Goal: Use online tool/utility: Utilize a website feature to perform a specific function

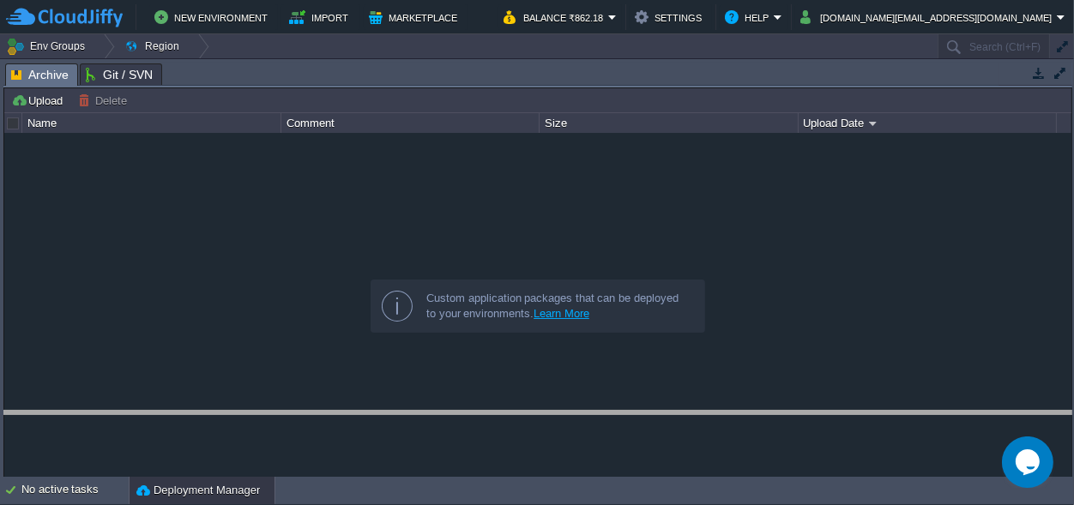
drag, startPoint x: 488, startPoint y: 74, endPoint x: 437, endPoint y: 411, distance: 340.9
click at [452, 430] on body "New Environment Import Marketplace Bonus ₹0.00 Upgrade Account Balance ₹862.18 …" at bounding box center [537, 252] width 1074 height 505
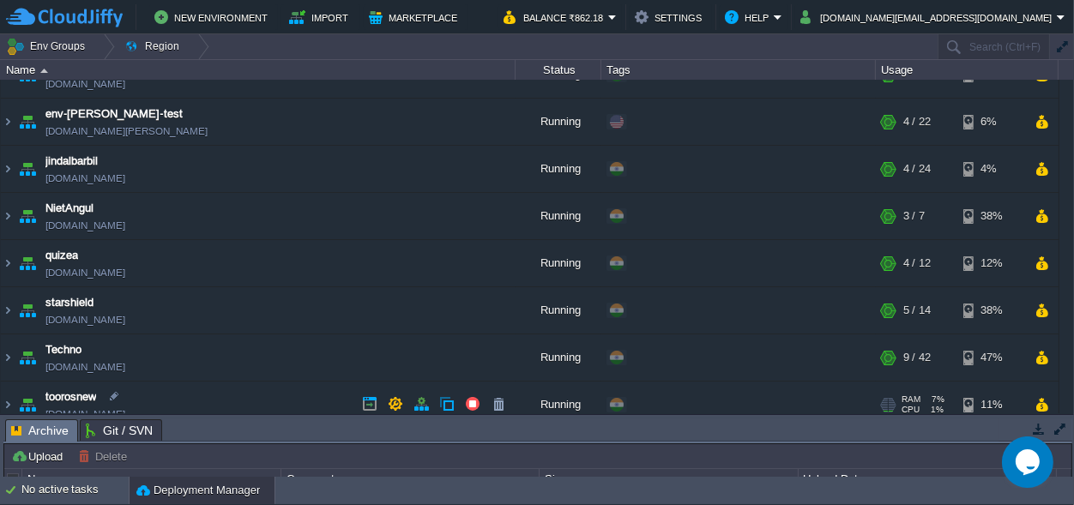
scroll to position [137, 0]
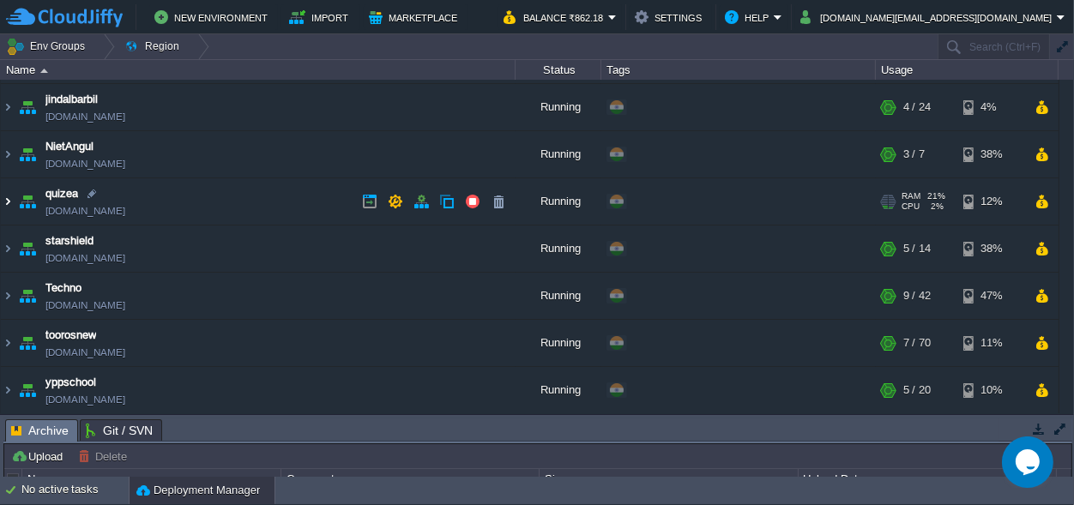
click at [6, 198] on img at bounding box center [8, 201] width 14 height 46
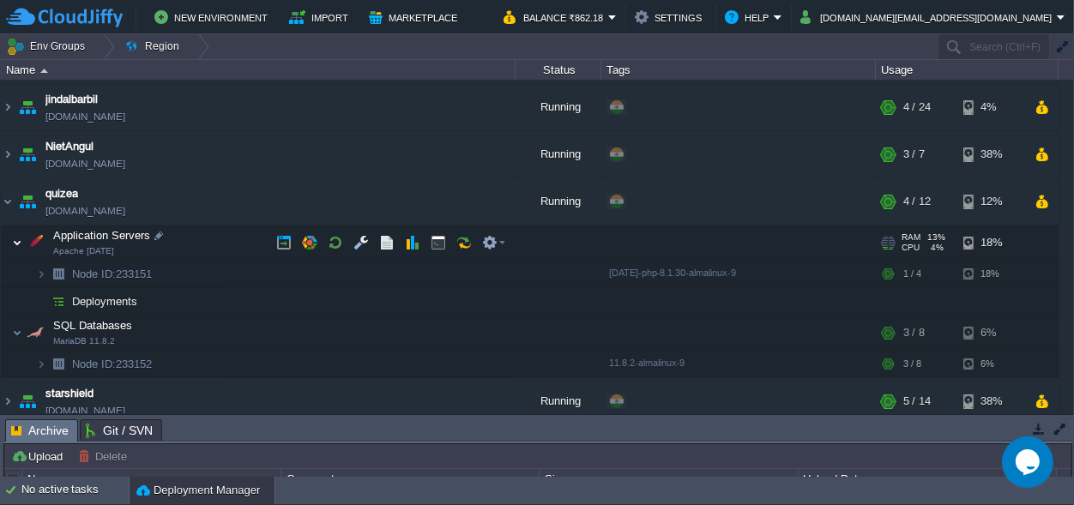
click at [15, 241] on img at bounding box center [17, 243] width 10 height 34
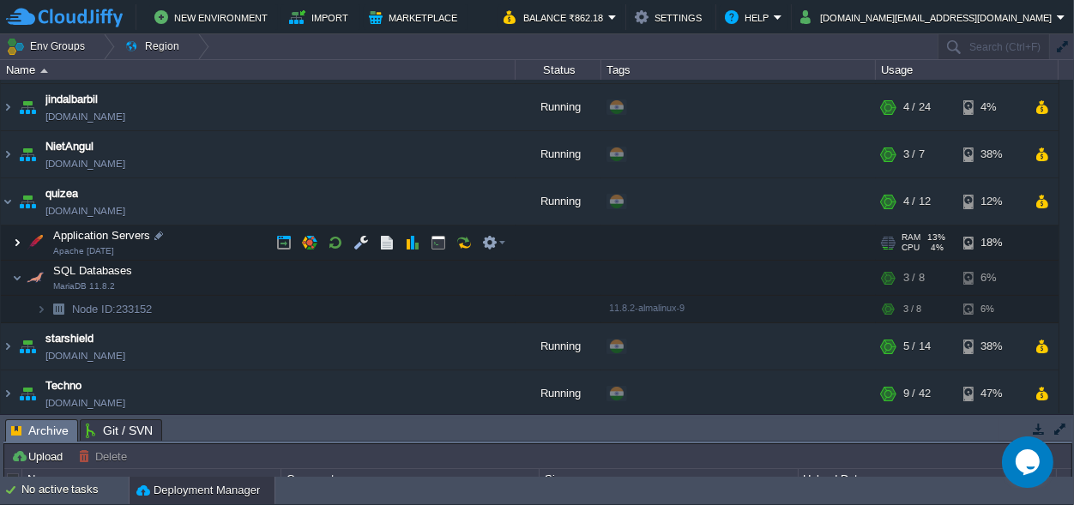
click at [15, 241] on img at bounding box center [17, 243] width 10 height 34
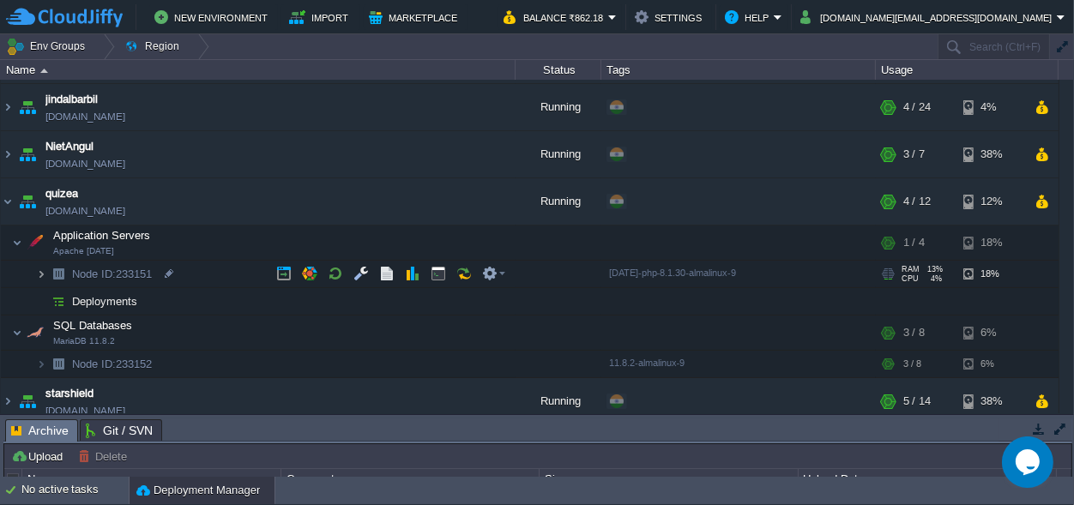
click at [42, 277] on img at bounding box center [41, 274] width 10 height 27
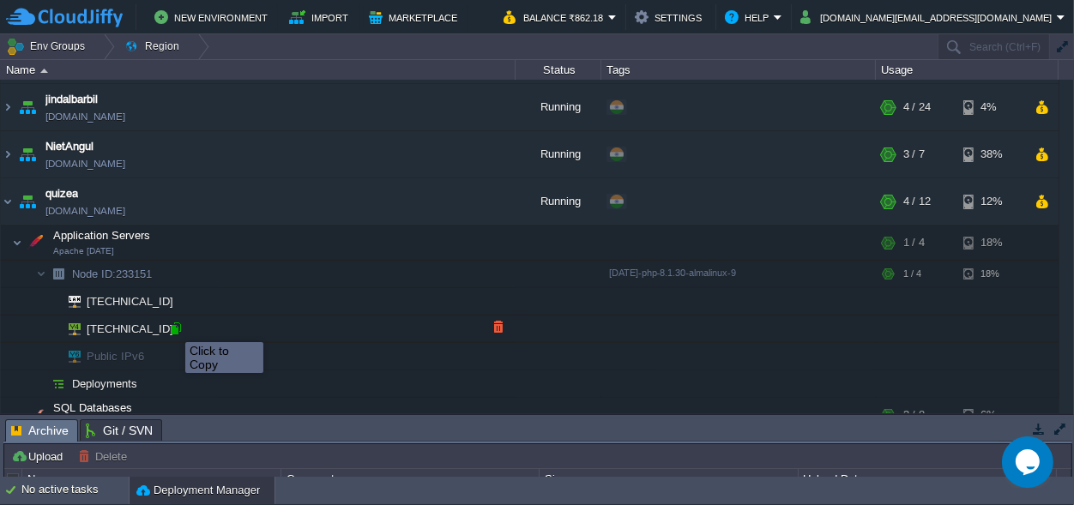
click at [173, 327] on div at bounding box center [175, 328] width 15 height 15
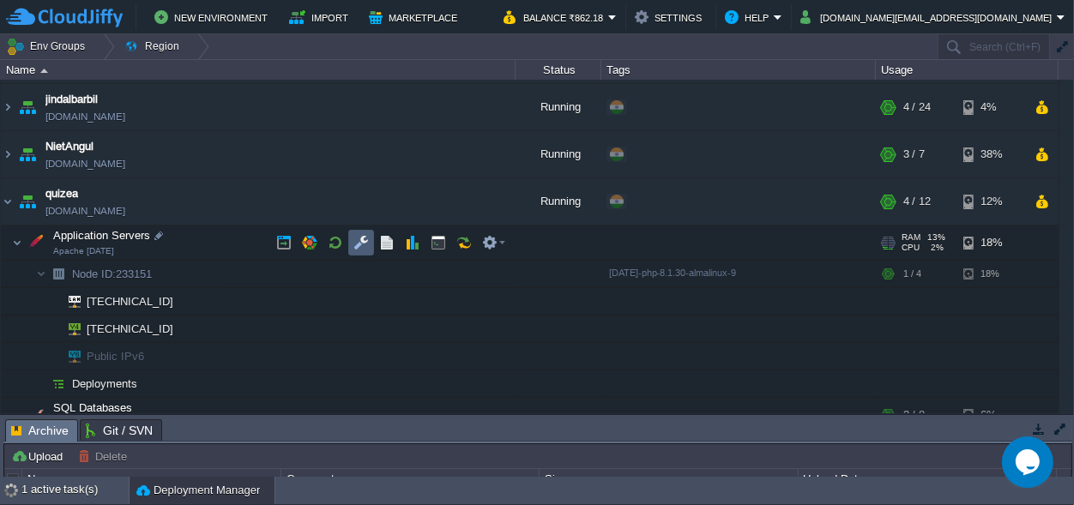
click at [353, 238] on td at bounding box center [361, 243] width 26 height 26
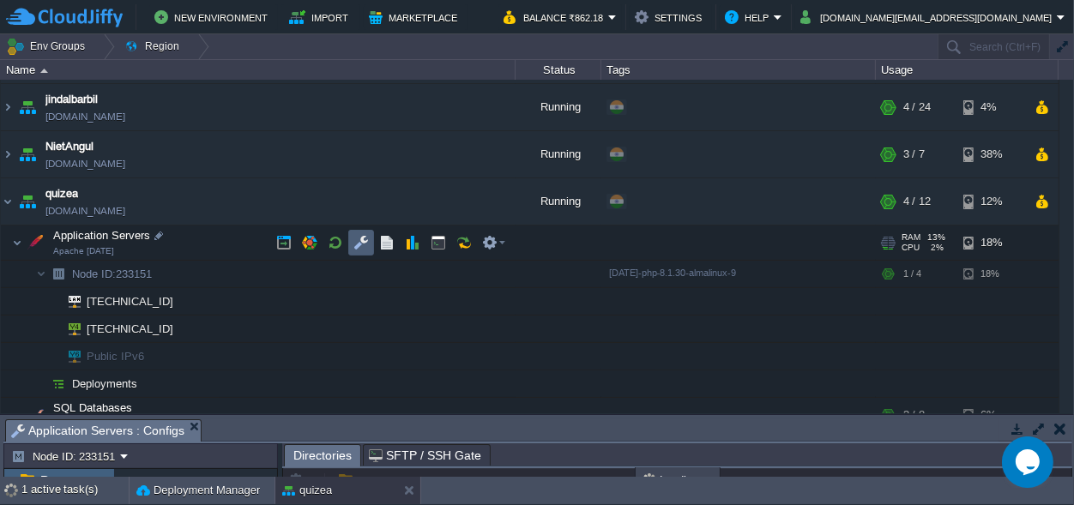
scroll to position [5, 0]
click at [402, 71] on body "New Environment Import Marketplace Bonus ₹0.00 Upgrade Account Balance ₹862.18 …" at bounding box center [537, 252] width 1074 height 505
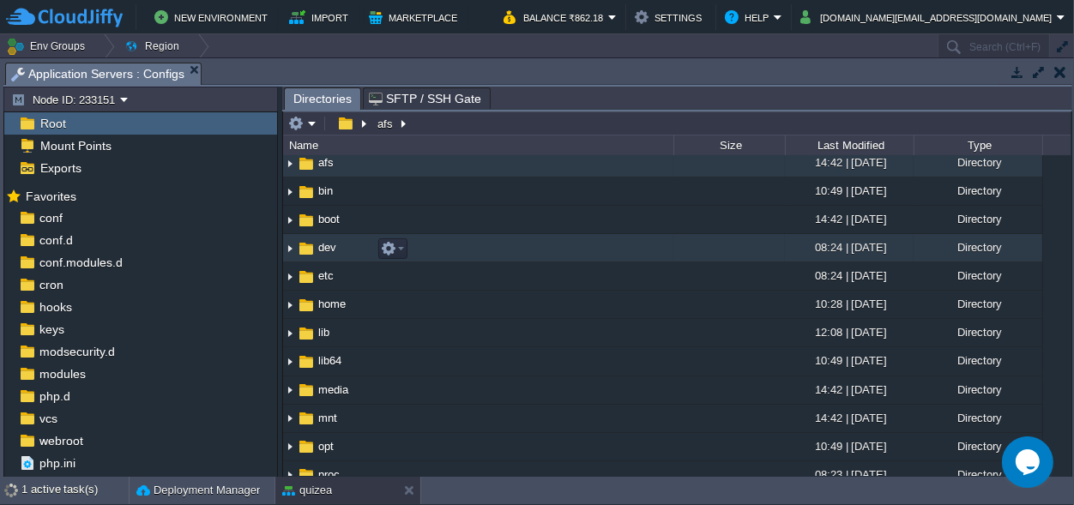
scroll to position [0, 0]
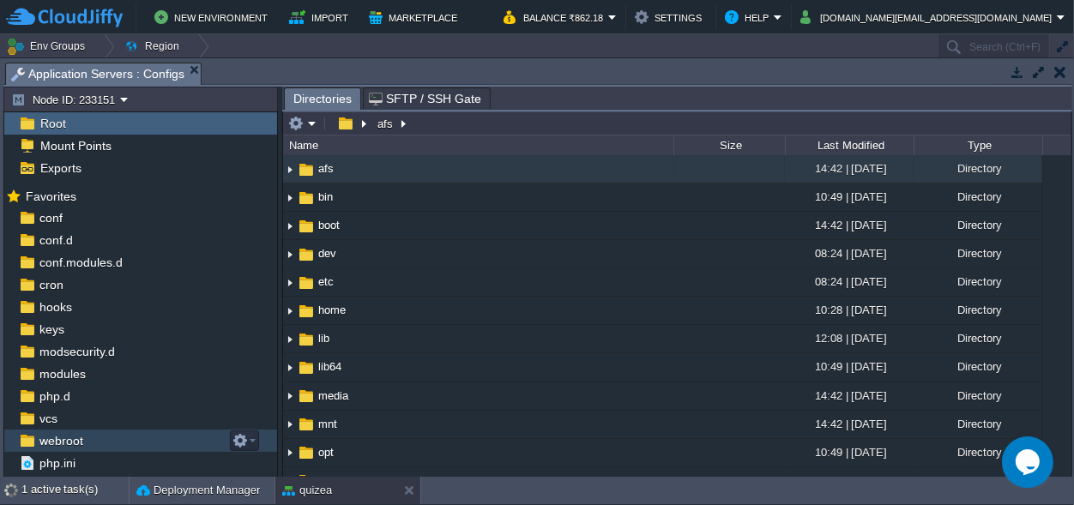
click at [62, 446] on span "webroot" at bounding box center [61, 440] width 50 height 15
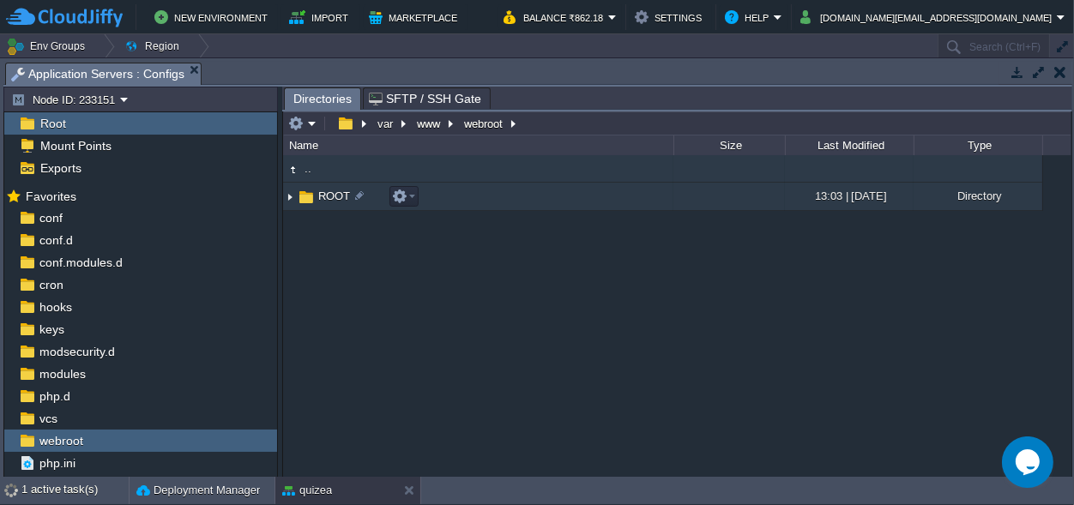
click at [323, 192] on span "ROOT" at bounding box center [334, 196] width 37 height 15
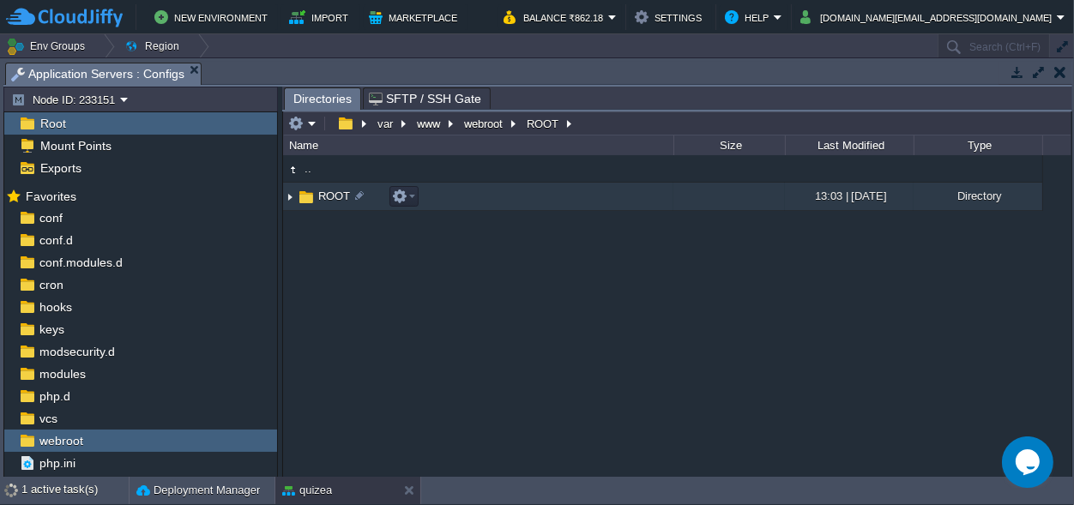
click at [323, 192] on span "ROOT" at bounding box center [334, 196] width 37 height 15
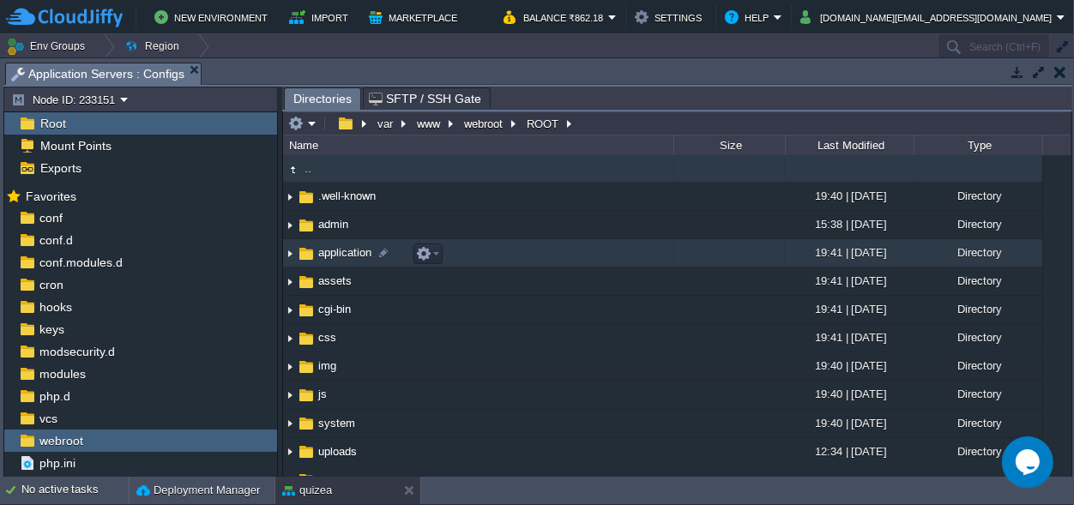
click at [328, 257] on span "application" at bounding box center [345, 252] width 58 height 15
click at [349, 250] on span "controllers" at bounding box center [344, 252] width 57 height 15
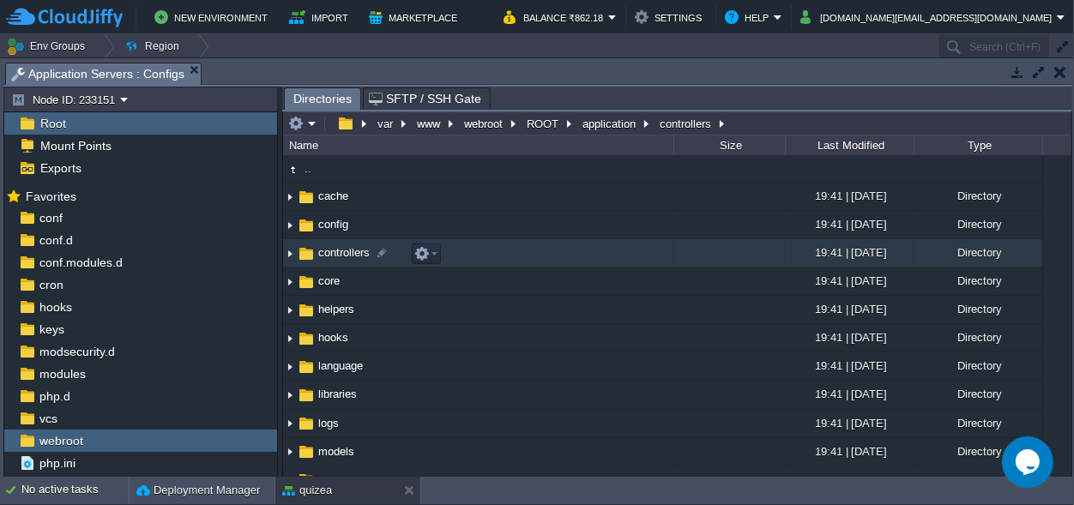
click at [349, 250] on span "controllers" at bounding box center [344, 252] width 57 height 15
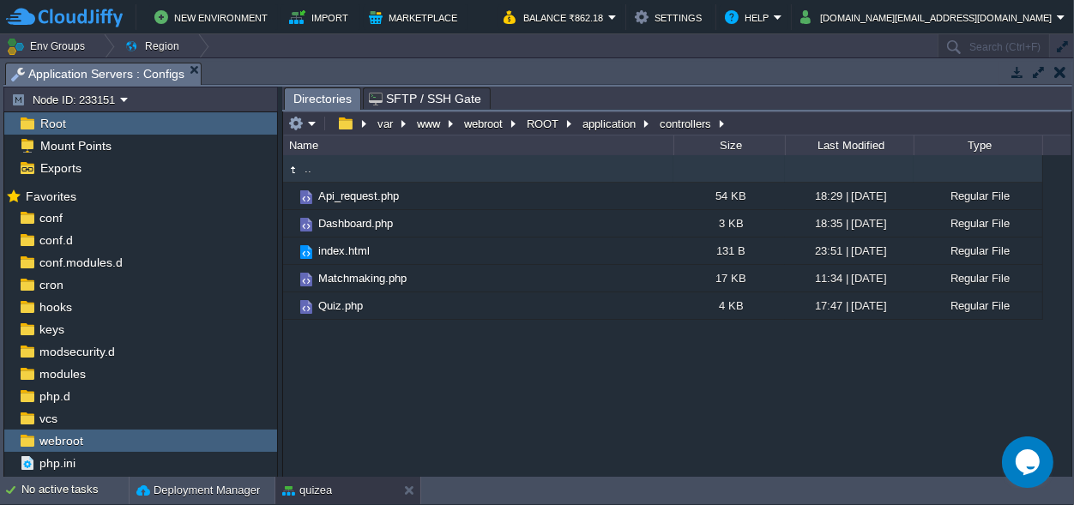
click at [485, 349] on div ".. Api_request.php 54 KB 18:29 | [DATE] Regular File Dashboard.php 3 KB 18:35 |…" at bounding box center [677, 315] width 788 height 321
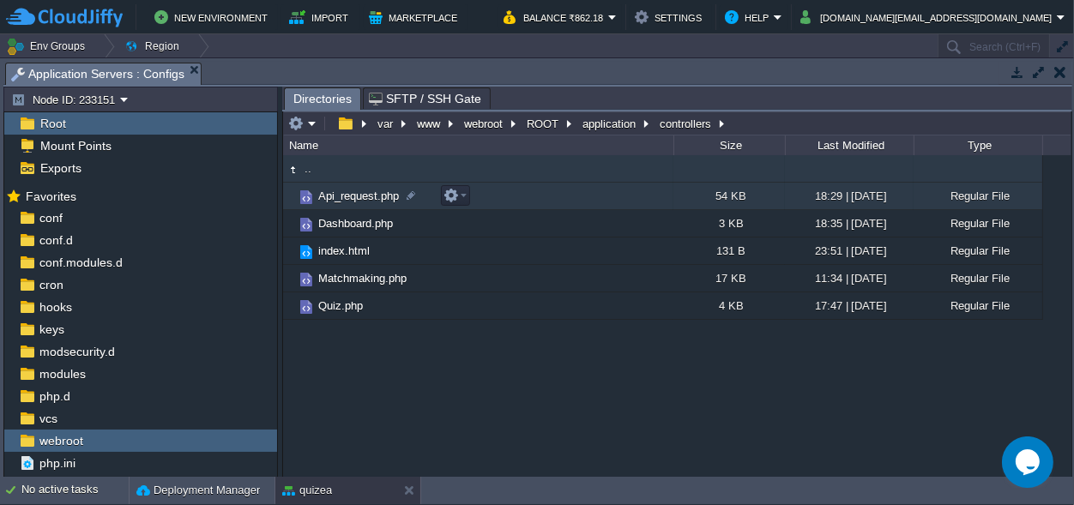
click at [349, 193] on span "Api_request.php" at bounding box center [359, 196] width 86 height 15
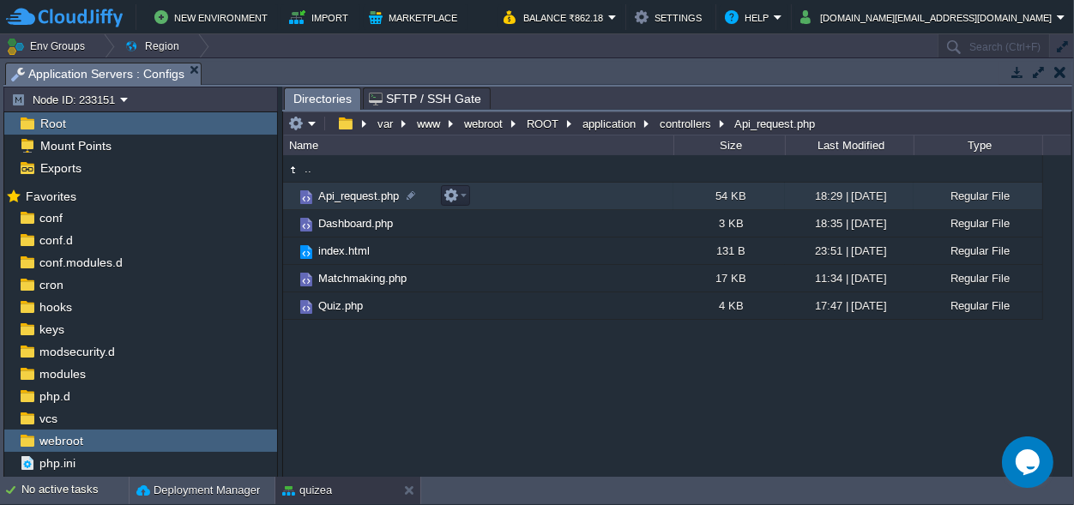
click at [349, 193] on span "Api_request.php" at bounding box center [359, 196] width 86 height 15
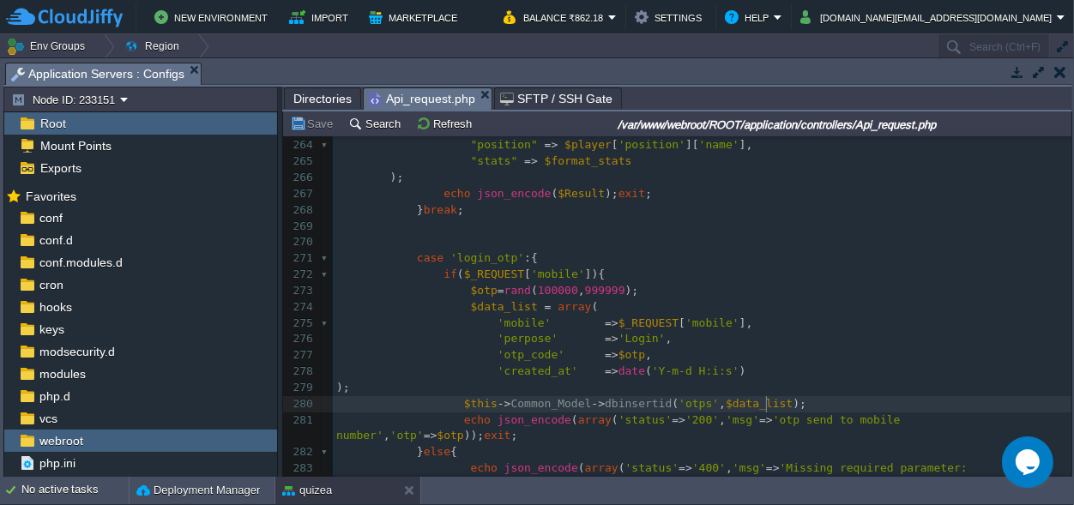
click at [786, 401] on pre "$this -> Common_Model -> dbinsertid ( 'otps' , $data_list );" at bounding box center [702, 404] width 739 height 16
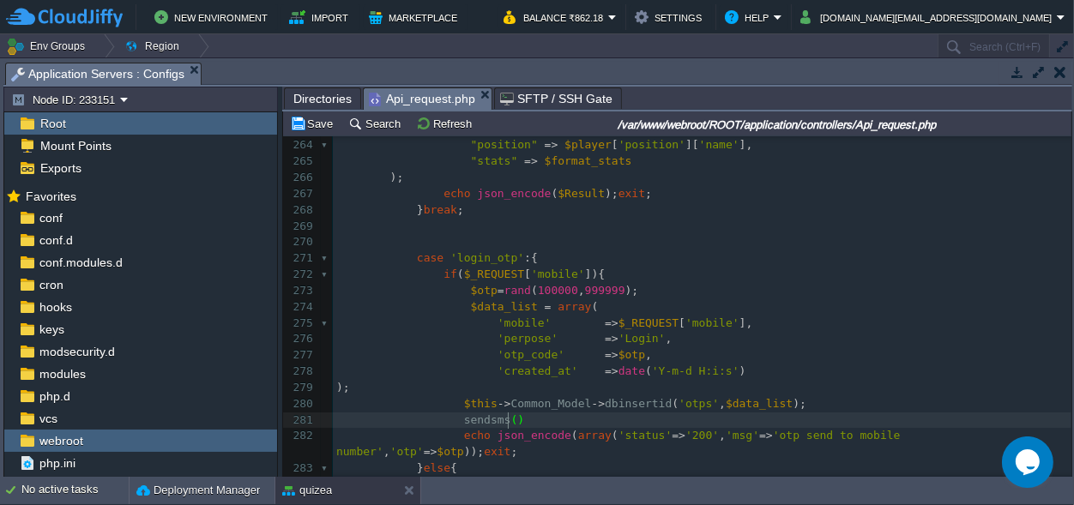
type textarea "sendsms();"
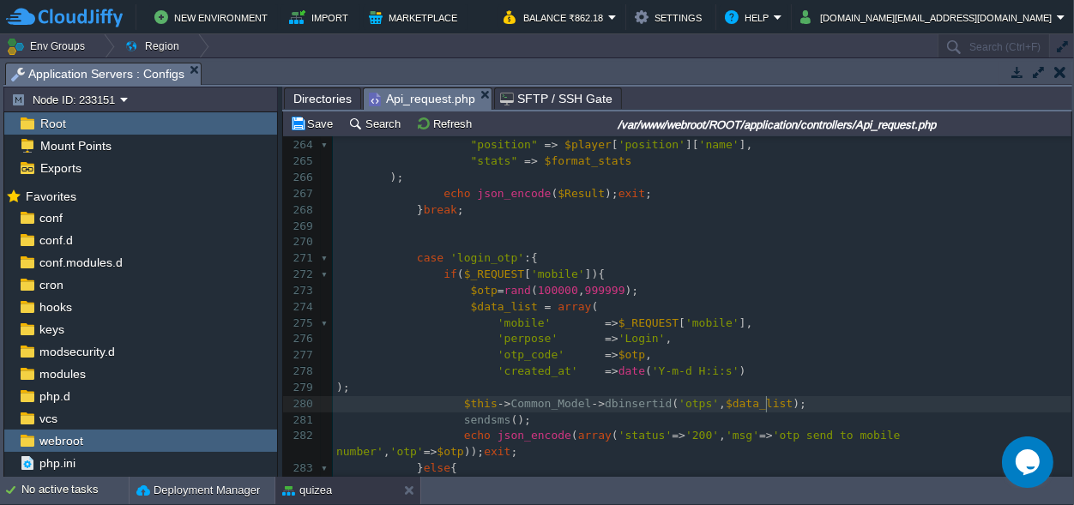
click at [786, 404] on pre "$this -> Common_Model -> dbinsertid ( 'otps' , $data_list );" at bounding box center [702, 404] width 739 height 16
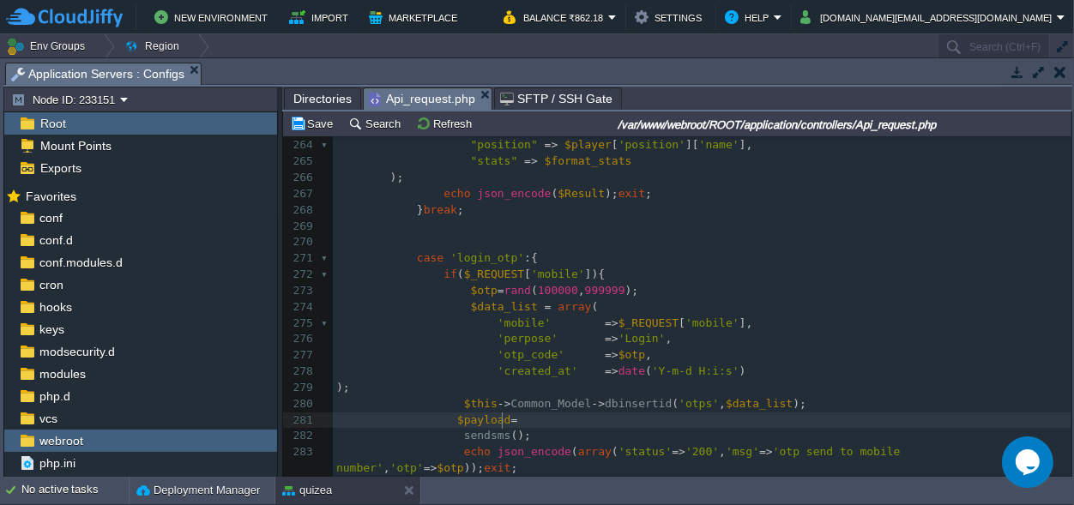
type textarea "$payload="
click at [517, 425] on pre "$payload =" at bounding box center [702, 421] width 739 height 16
drag, startPoint x: 445, startPoint y: 420, endPoint x: 505, endPoint y: 420, distance: 60.0
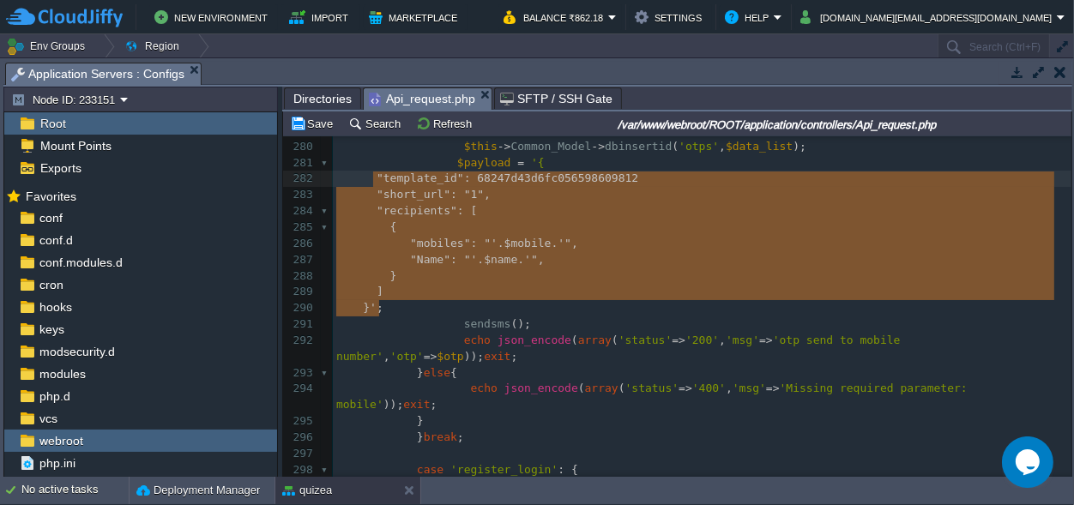
scroll to position [106, 67]
drag, startPoint x: 385, startPoint y: 311, endPoint x: 371, endPoint y: 175, distance: 137.1
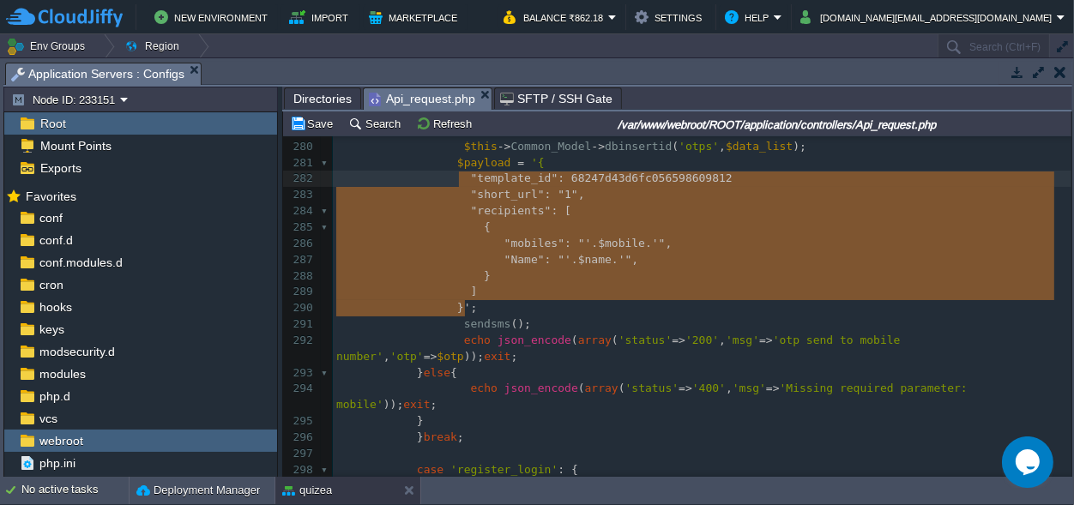
type textarea ""template_id": 68247d43d6fc056598609812 "short_url": "1", "recipients": [ { "mo…"
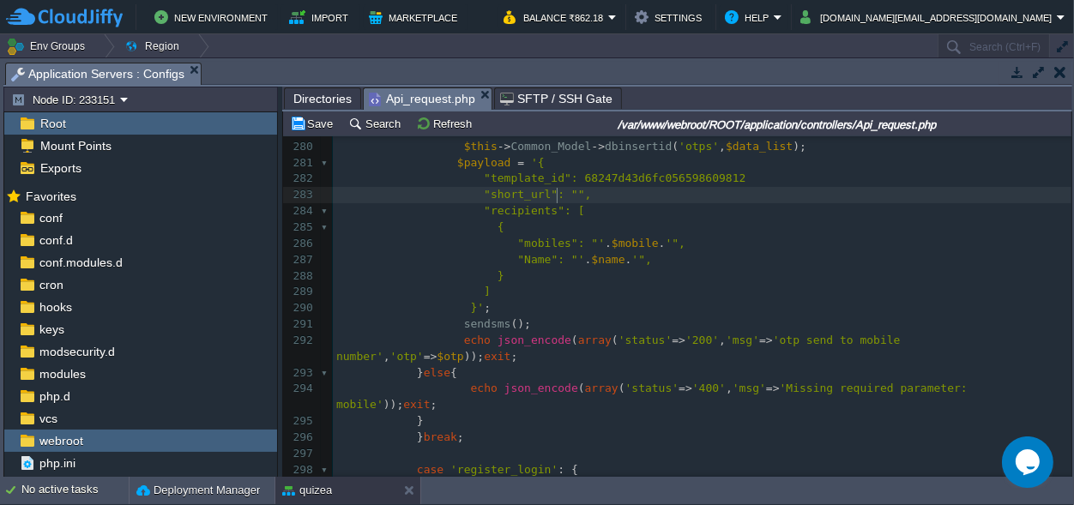
type textarea "0"
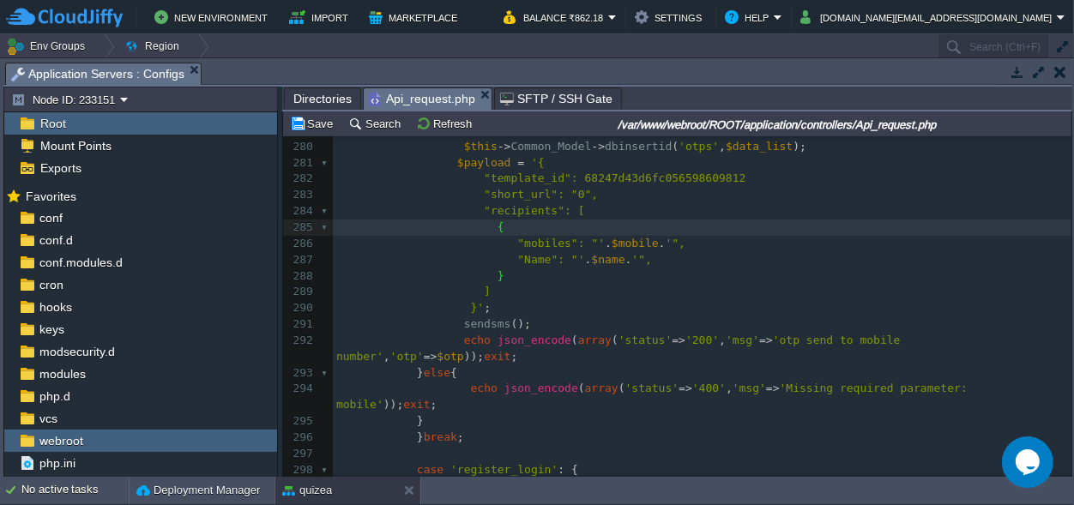
click at [519, 262] on span ""Name": "'" at bounding box center [550, 259] width 67 height 13
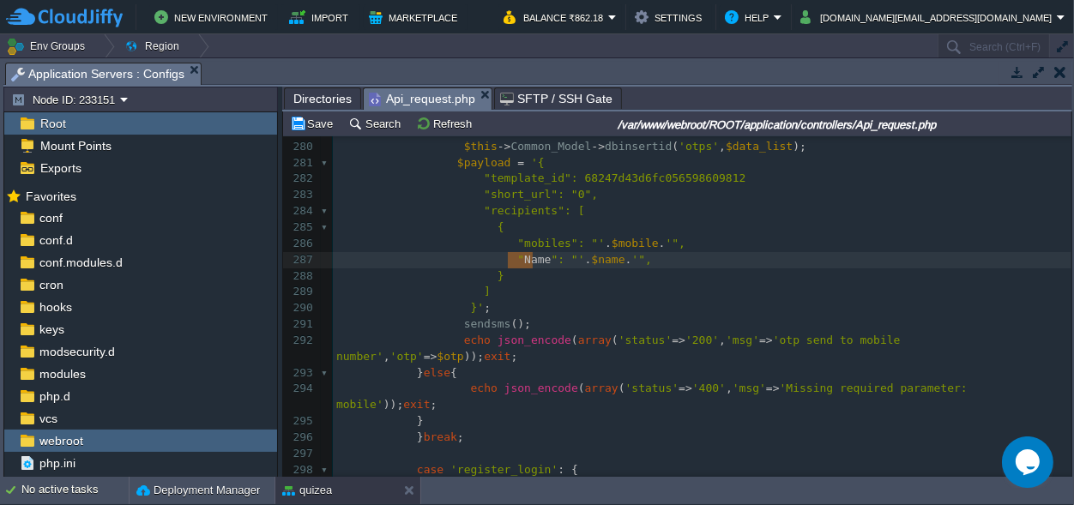
scroll to position [0, 24]
type textarea "otp"
click at [587, 260] on span "$name" at bounding box center [601, 259] width 33 height 13
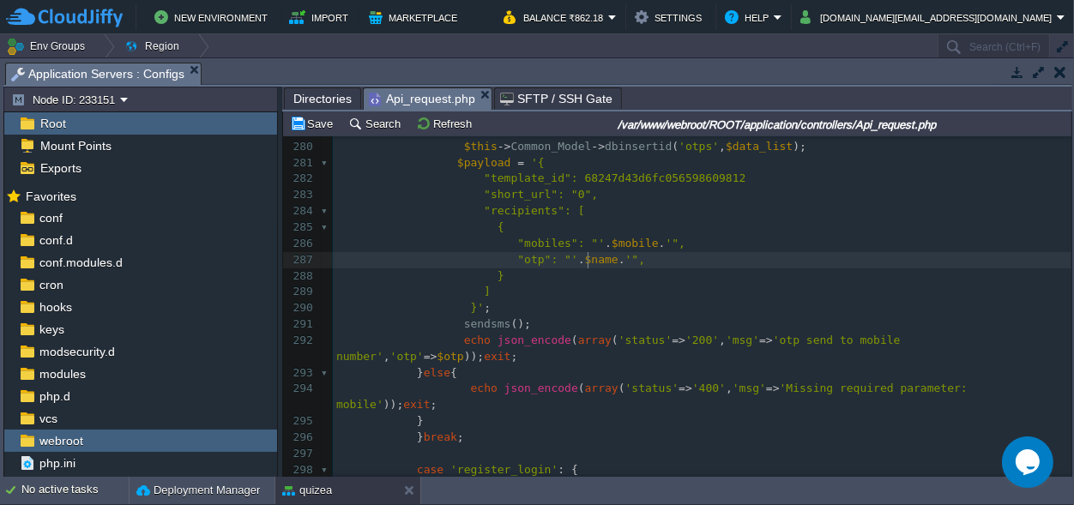
type textarea "$name"
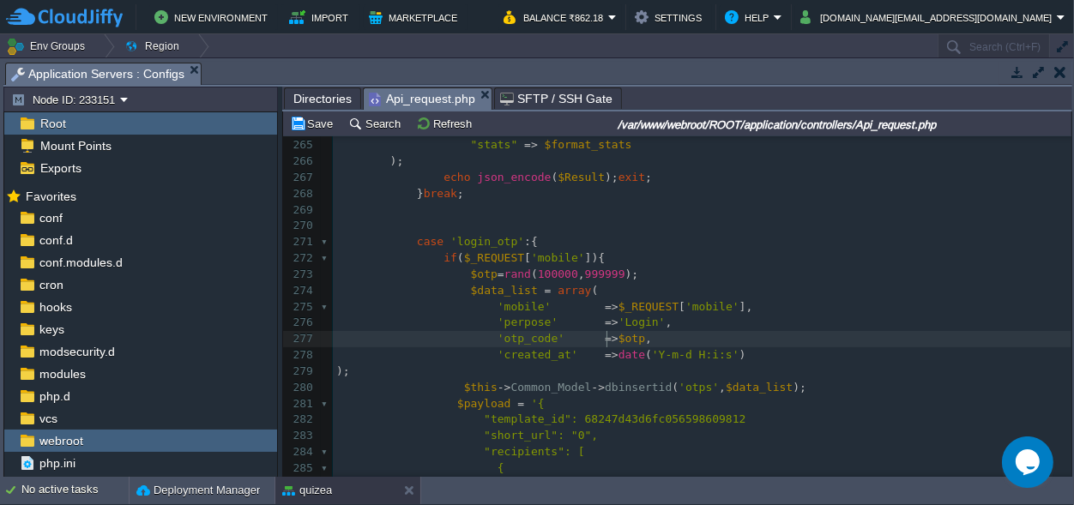
click at [606, 336] on div "x <?php 253 $age = $dob -> diff ( $[DATE] ) -> y ; 254 ​ 255 $Result = array ( …" at bounding box center [702, 298] width 739 height 711
type textarea "$otp"
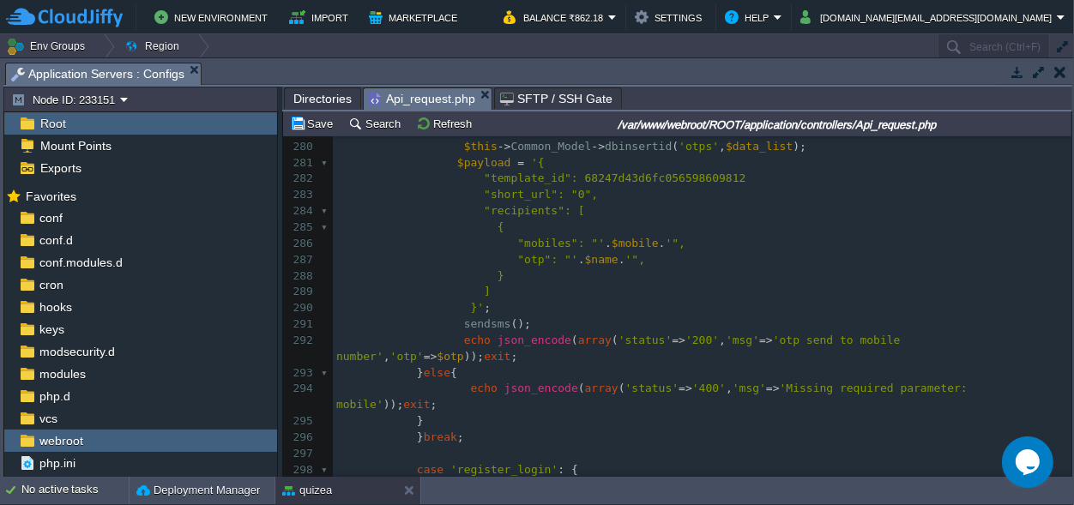
click at [585, 266] on span "$name" at bounding box center [601, 259] width 33 height 13
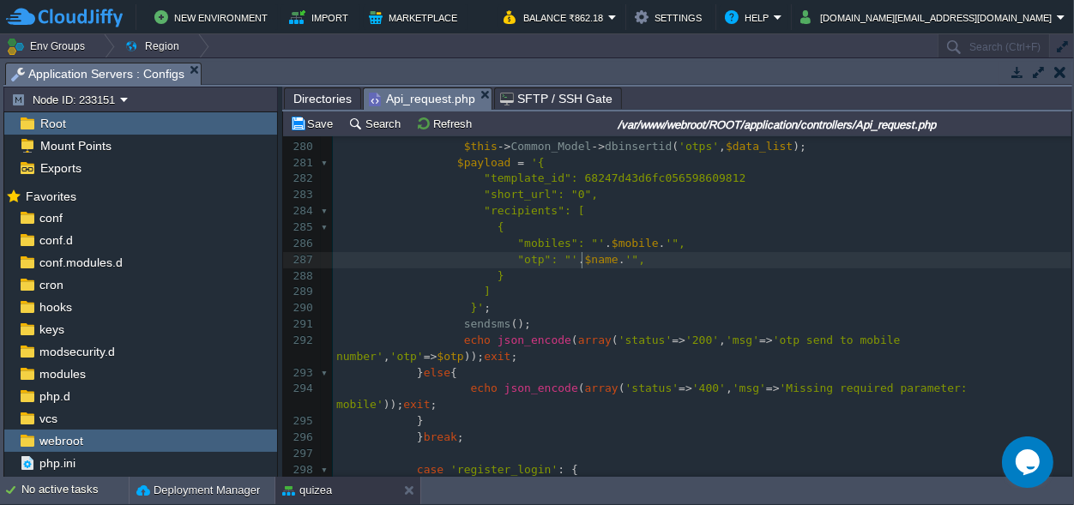
type textarea "$name"
paste textarea
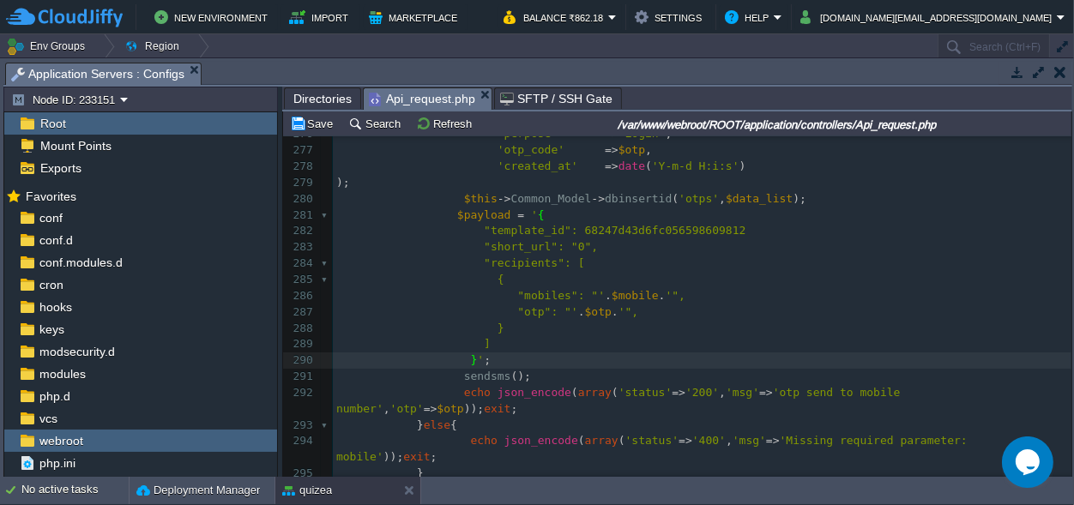
scroll to position [4561, 0]
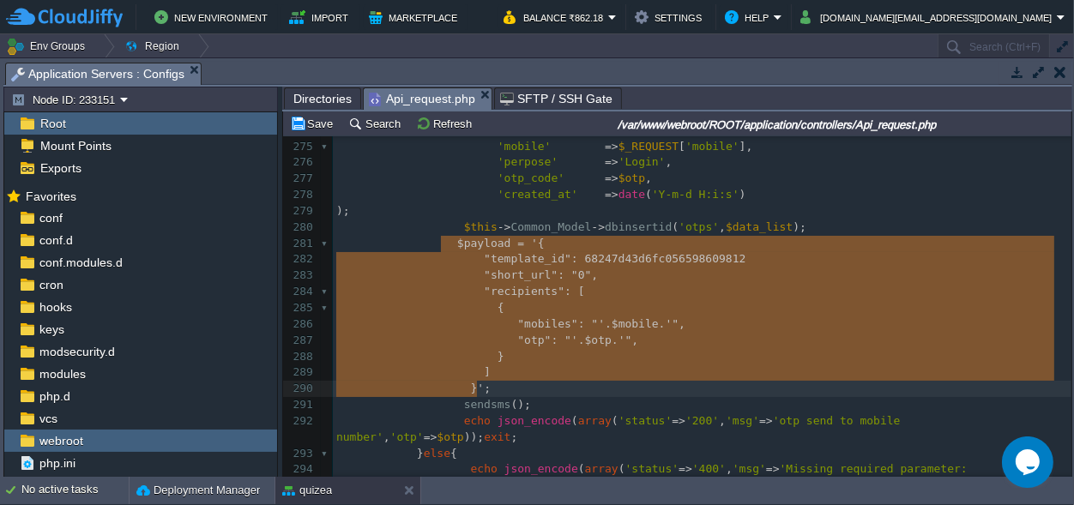
drag, startPoint x: 443, startPoint y: 242, endPoint x: 490, endPoint y: 389, distance: 154.9
type textarea "$payload = '{ "template_id": 68247d43d6fc056598609812 "short_url": "0", "recipi…"
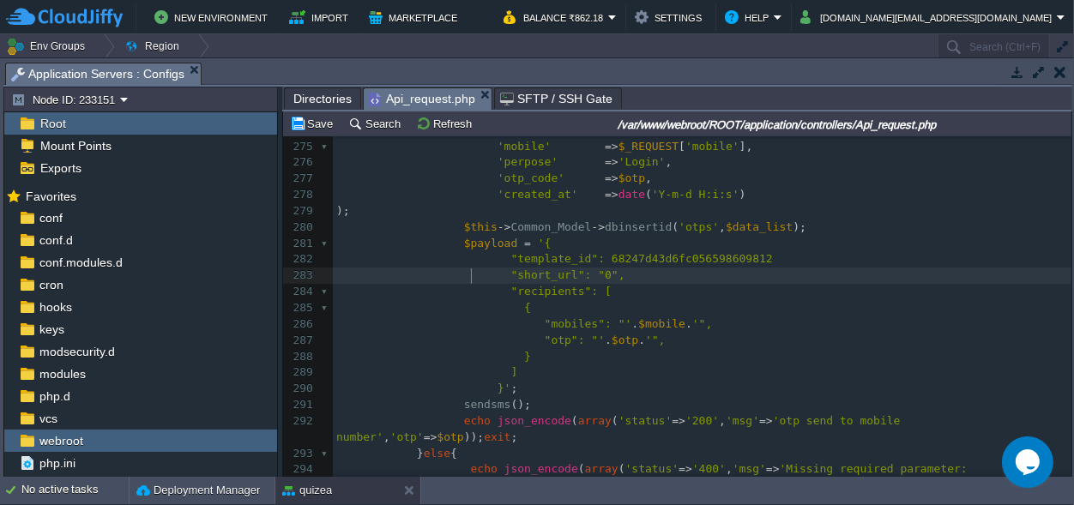
click at [468, 280] on span at bounding box center [423, 274] width 175 height 13
click at [473, 245] on div "x <?php 253 $age = $dob -> diff ( $[DATE] ) -> y ; 254 ​ 255 $Result = array ( …" at bounding box center [702, 260] width 739 height 954
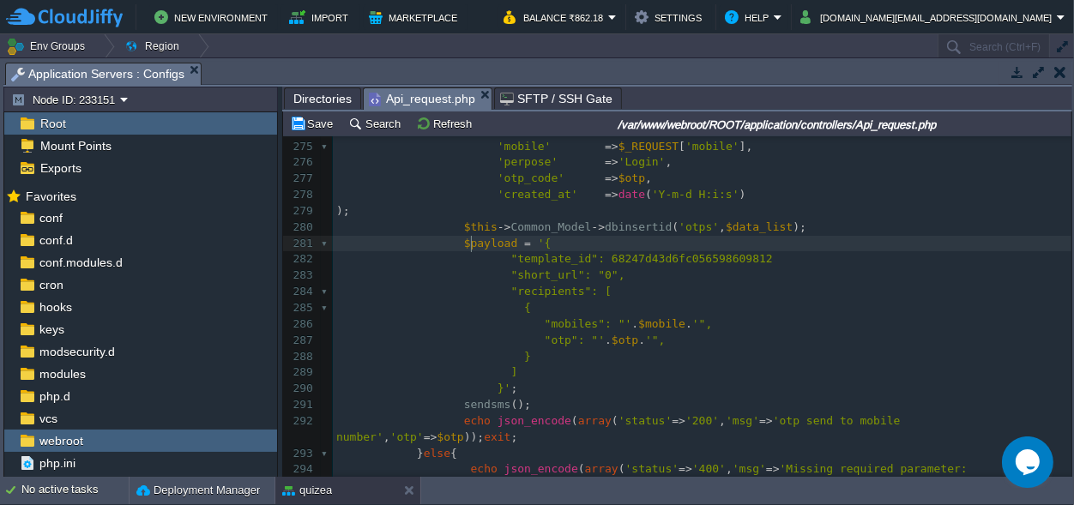
type textarea "$payload"
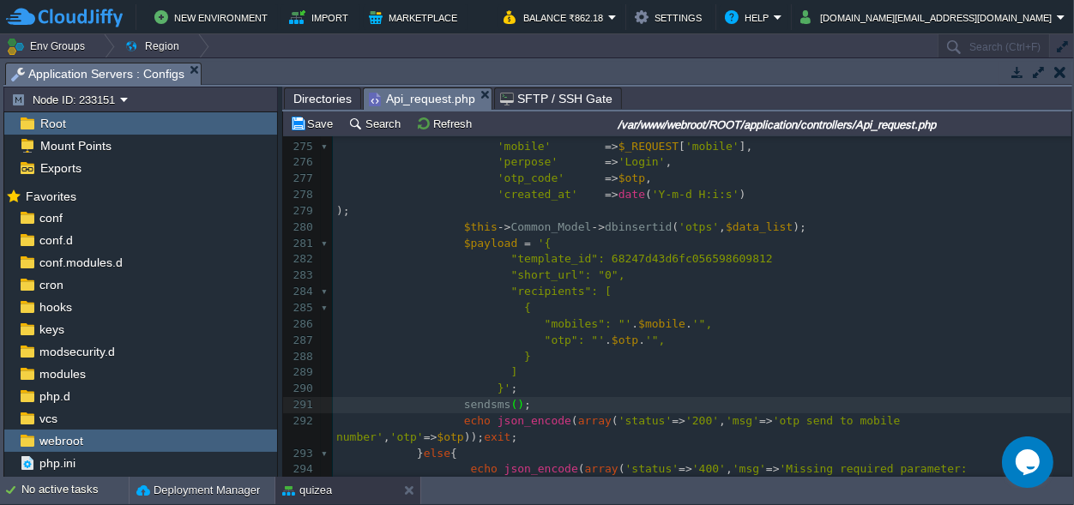
paste textarea
click at [639, 383] on pre "}' ;" at bounding box center [702, 389] width 739 height 16
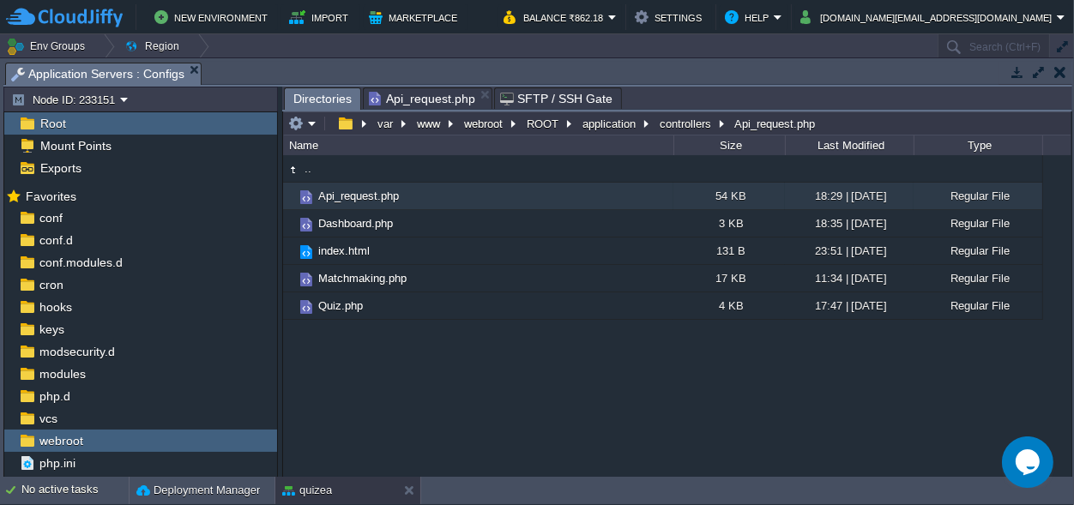
click at [320, 99] on span "Directories" at bounding box center [322, 98] width 58 height 21
click at [644, 126] on em "application" at bounding box center [616, 123] width 72 height 15
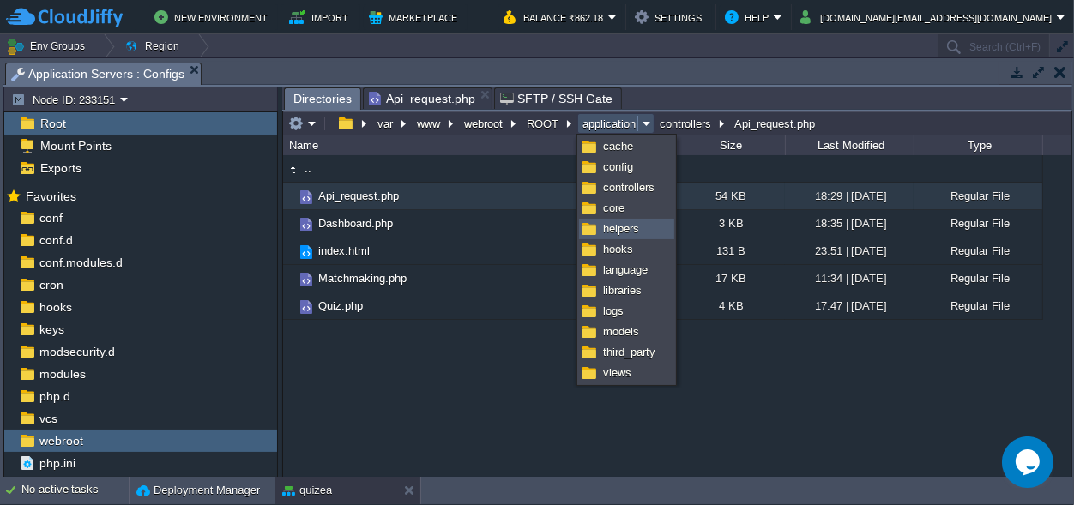
click at [628, 223] on span "helpers" at bounding box center [621, 228] width 36 height 13
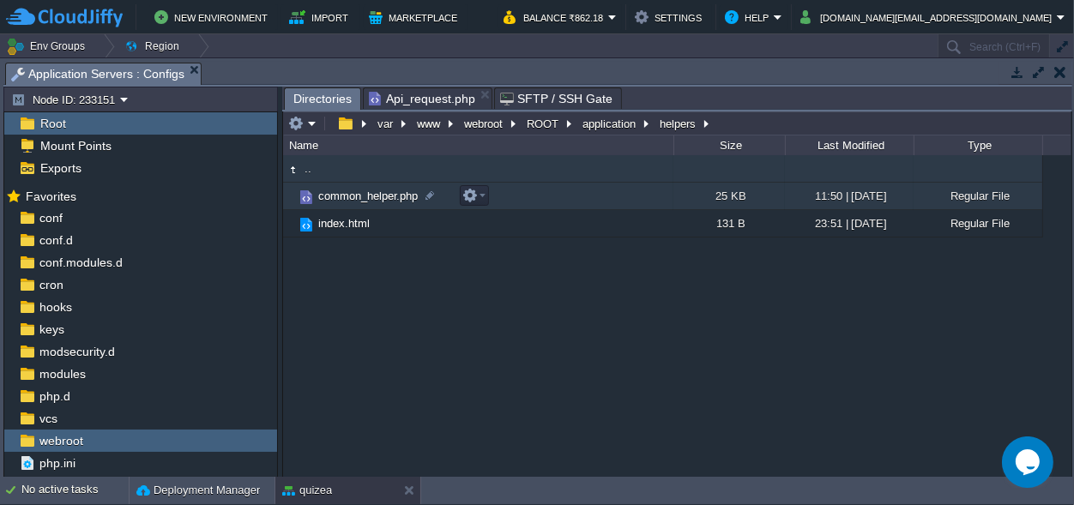
click at [361, 200] on span "common_helper.php" at bounding box center [368, 196] width 105 height 15
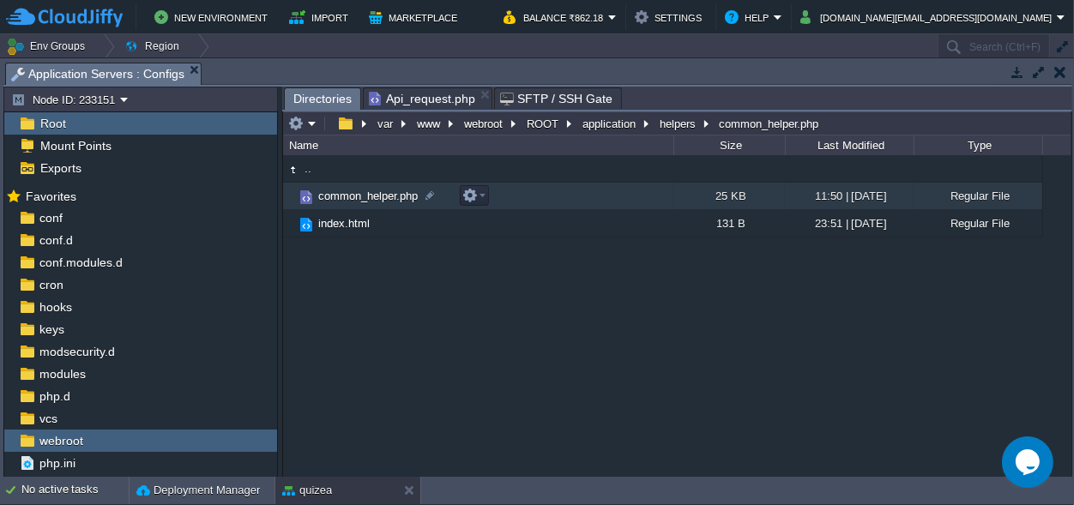
click at [361, 200] on span "common_helper.php" at bounding box center [368, 196] width 105 height 15
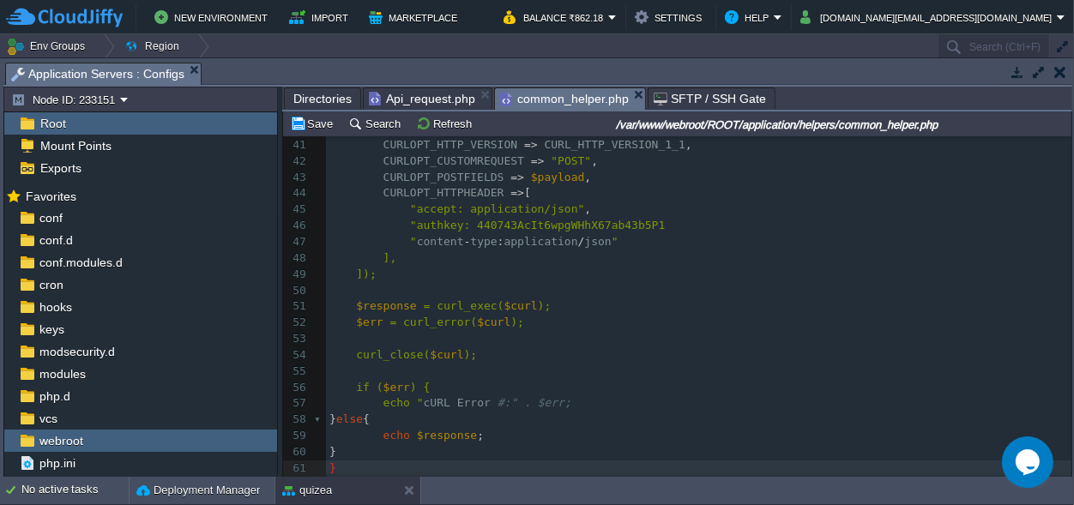
scroll to position [807, 0]
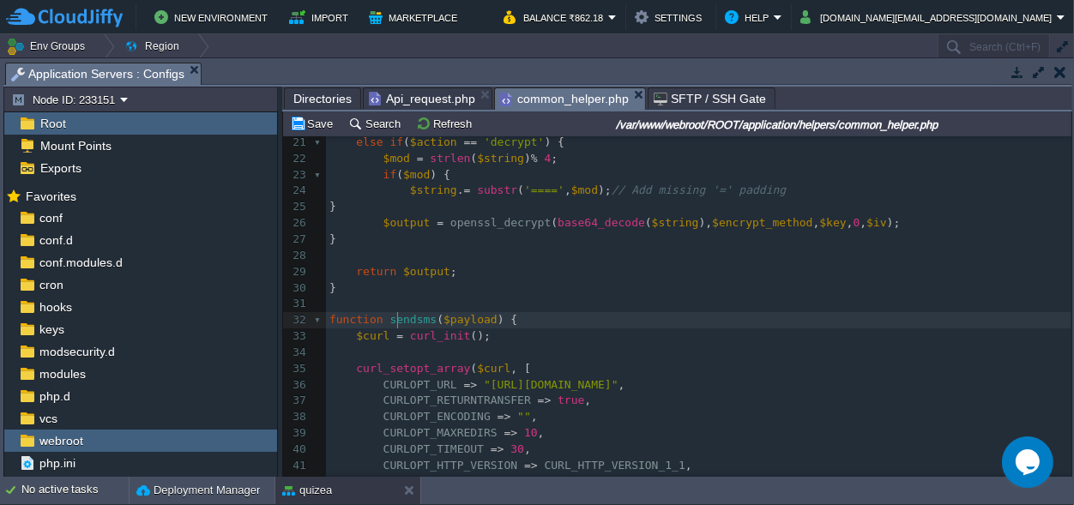
click at [397, 319] on div "xxxxxxxxxx <?php if ( ! defined ( 'BASEPATH' )) exit ( 'No direct script access…" at bounding box center [698, 304] width 745 height 663
type textarea "sendsms"
click at [413, 91] on span "Api_request.php" at bounding box center [422, 98] width 106 height 21
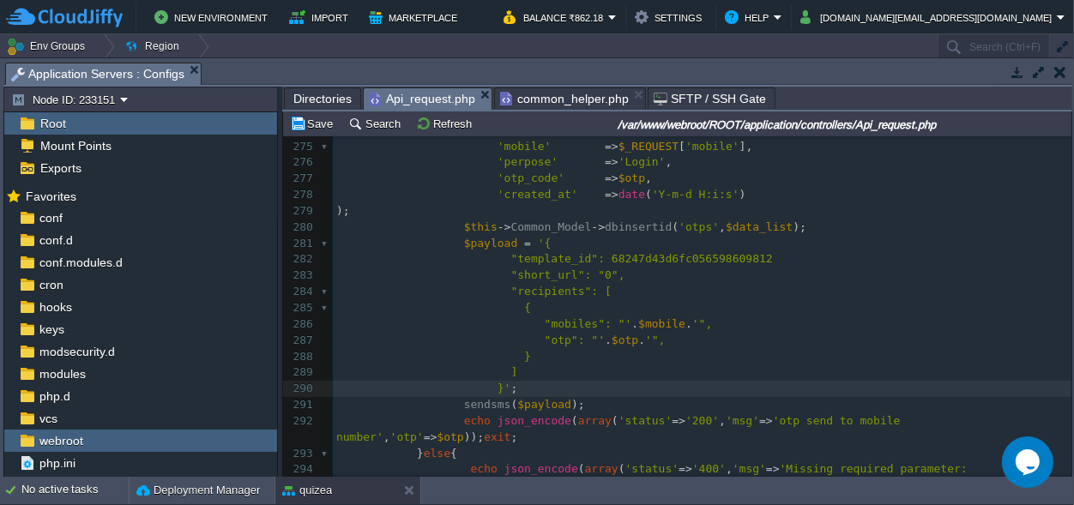
click at [464, 403] on span "sendsms" at bounding box center [487, 404] width 47 height 13
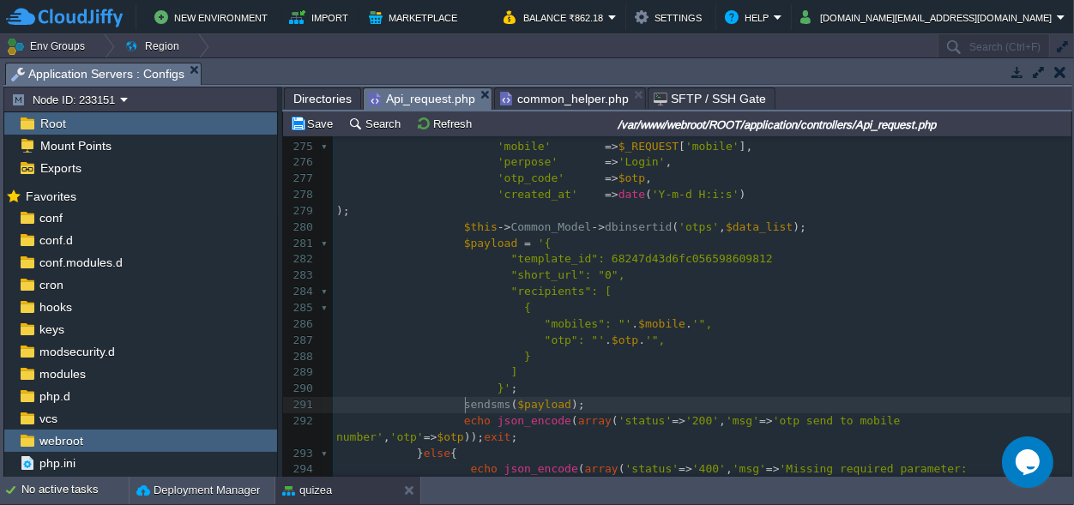
type textarea "sendsms"
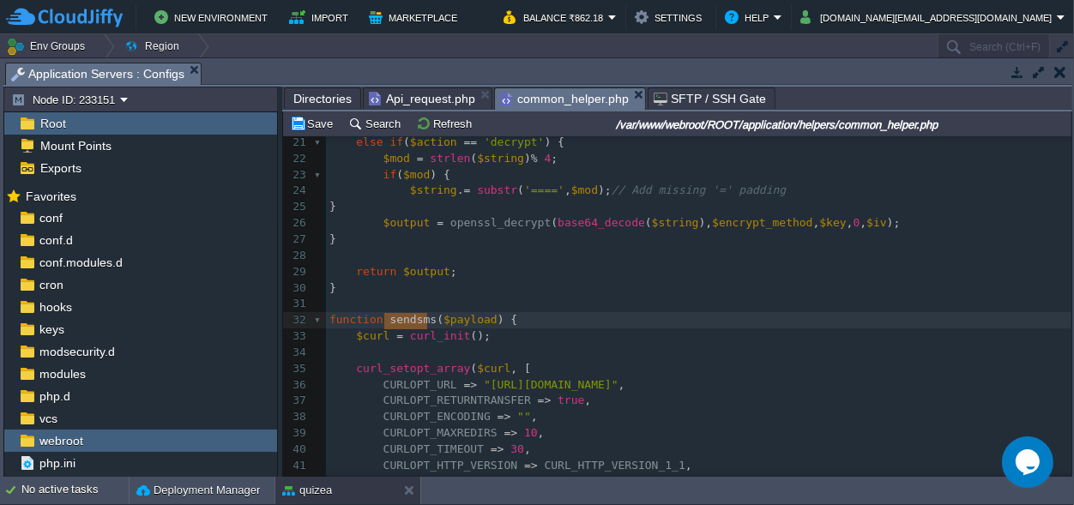
click at [543, 98] on span "common_helper.php" at bounding box center [564, 98] width 129 height 21
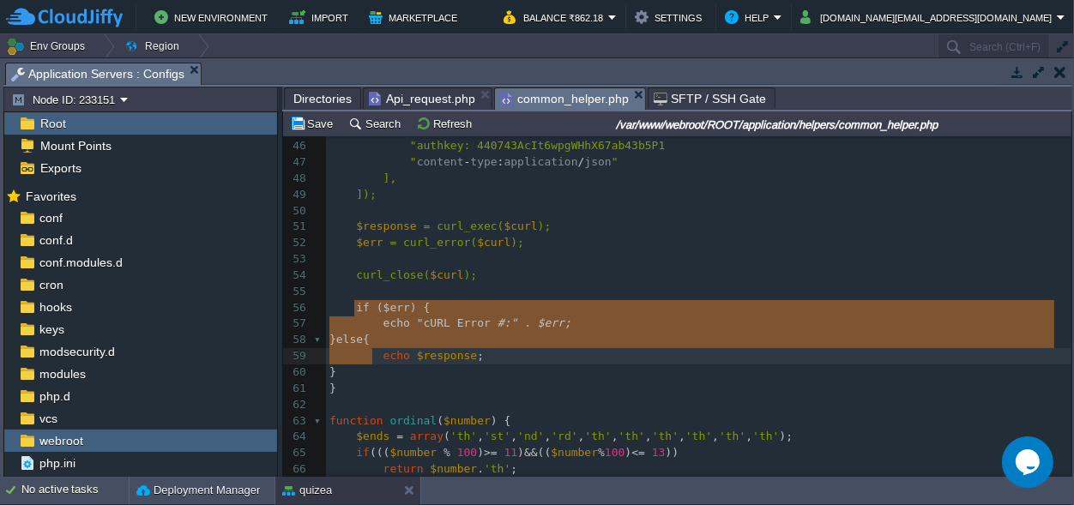
type textarea "if ($err) { echo "cURL Error #:" . $err; } else { echo $response; }"
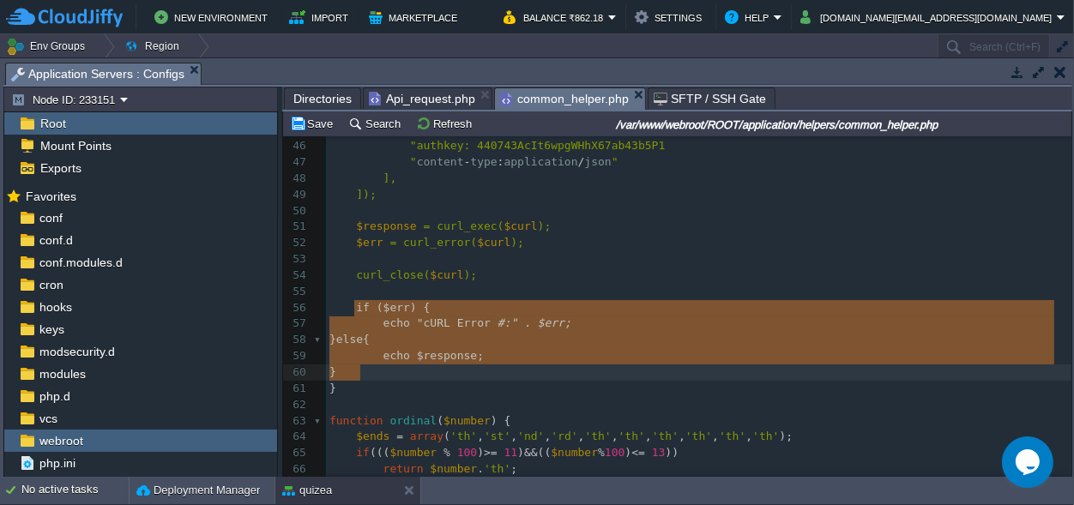
drag, startPoint x: 353, startPoint y: 304, endPoint x: 370, endPoint y: 366, distance: 63.9
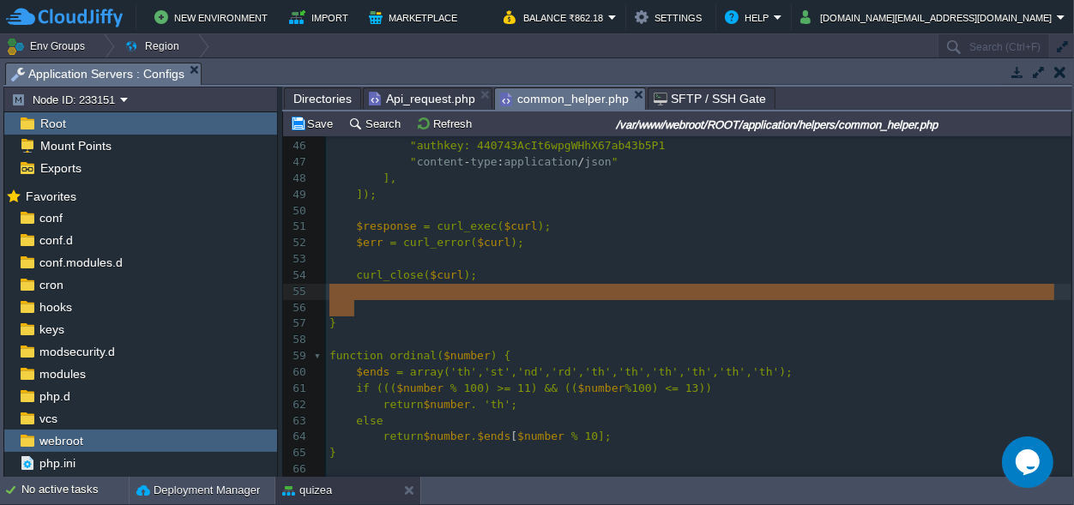
drag, startPoint x: 363, startPoint y: 310, endPoint x: 333, endPoint y: 286, distance: 37.9
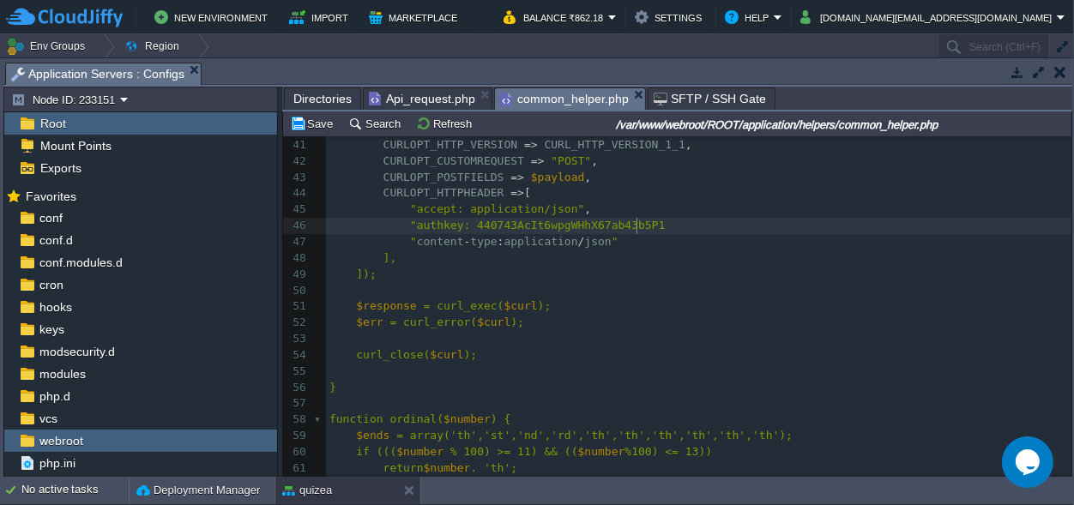
click at [640, 222] on div "x <?php if ( ! defined ( 'BASEPATH' )) exit ( 'No direct script access allowed'…" at bounding box center [698, 332] width 745 height 744
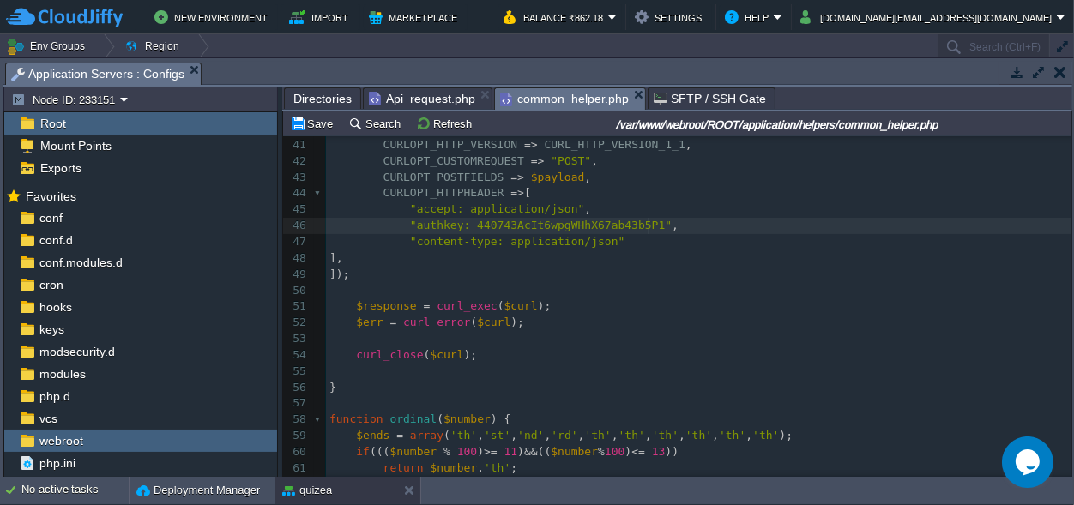
type textarea "","
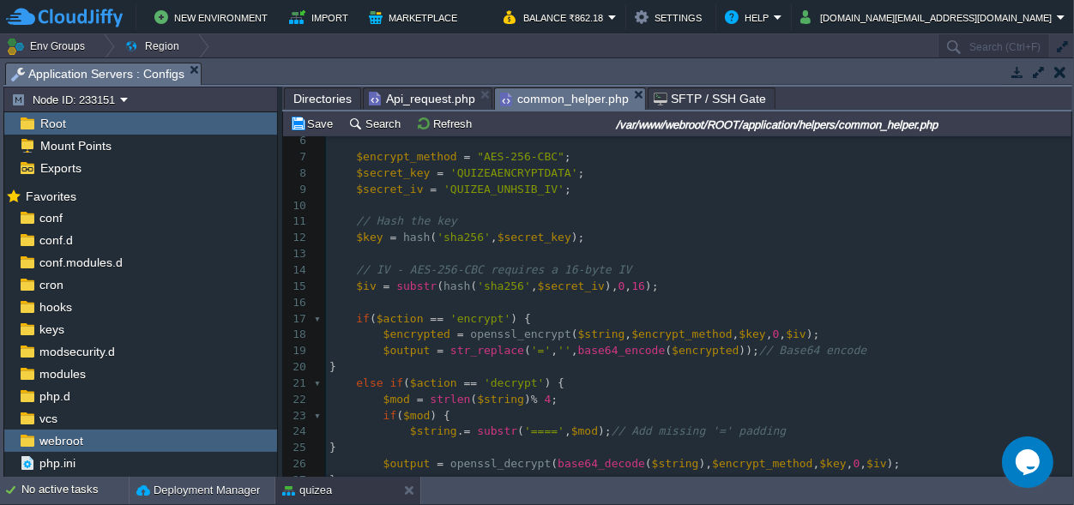
scroll to position [329, 0]
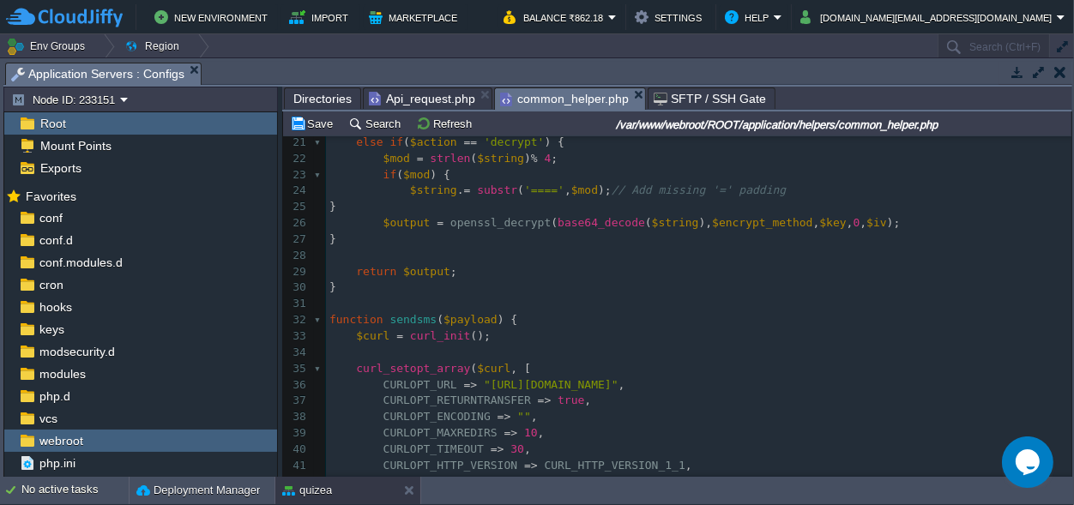
click at [406, 315] on span "sendsms" at bounding box center [412, 319] width 47 height 13
type textarea "sendsms"
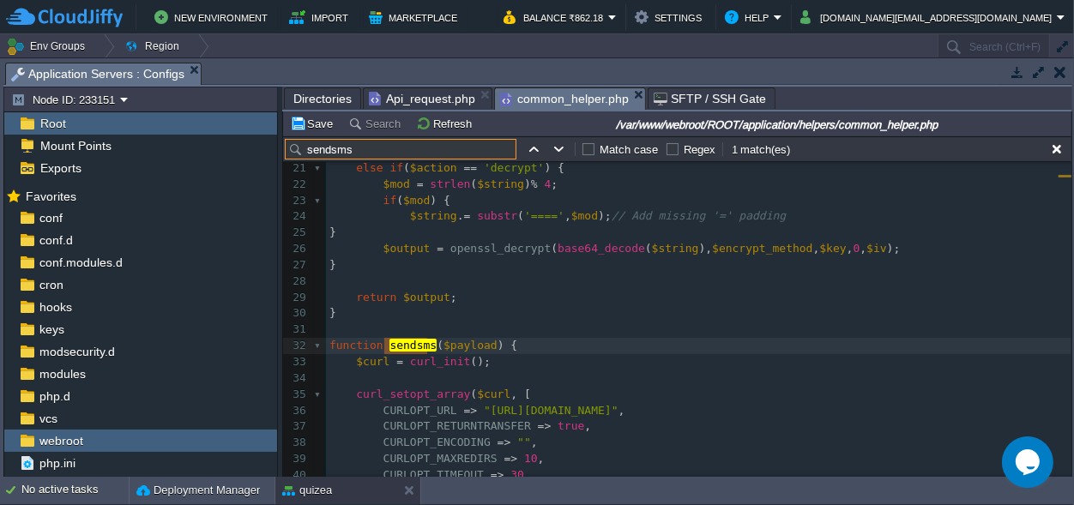
scroll to position [354, 0]
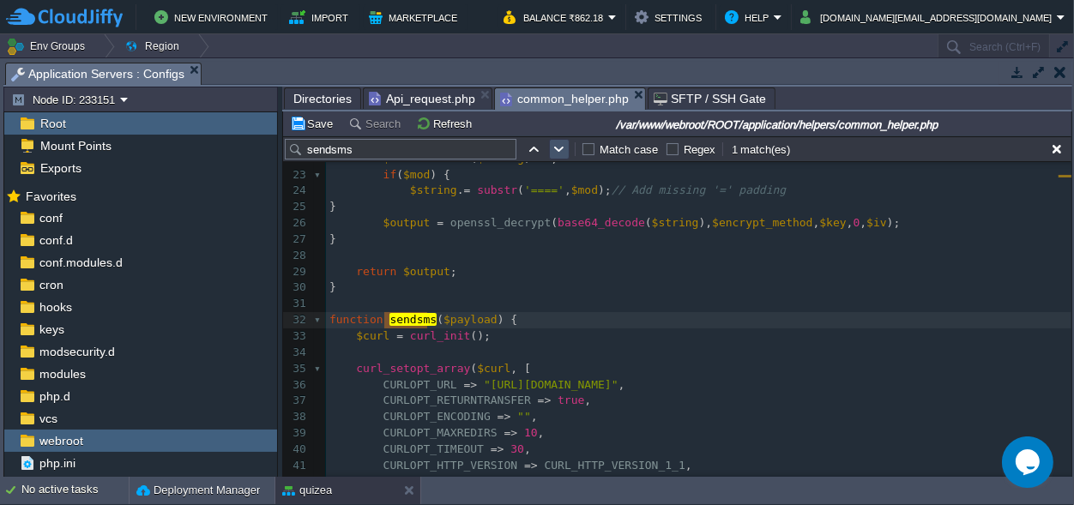
click at [553, 143] on button "button" at bounding box center [559, 149] width 15 height 15
click at [406, 104] on span "Api_request.php" at bounding box center [422, 98] width 106 height 21
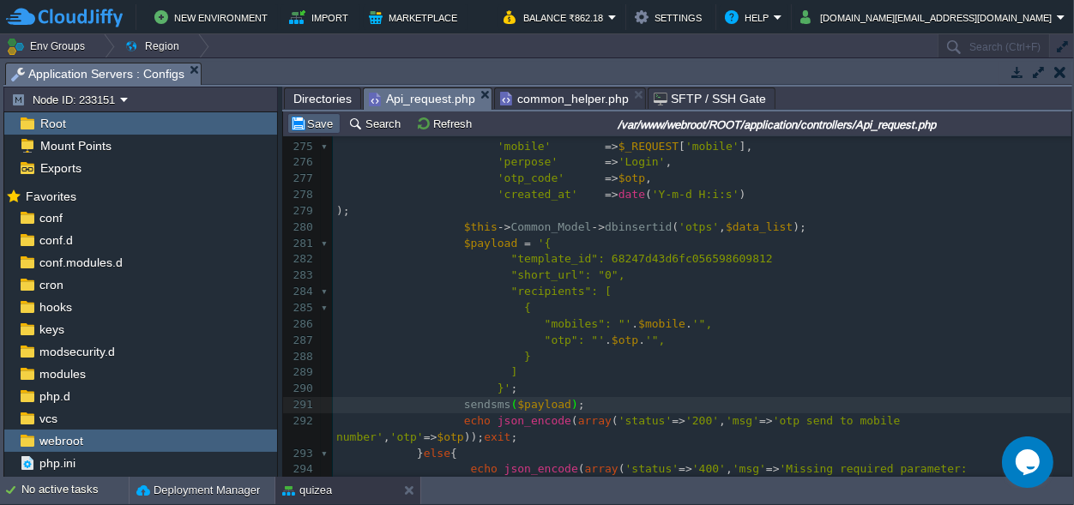
click at [319, 117] on button "Save" at bounding box center [314, 123] width 48 height 15
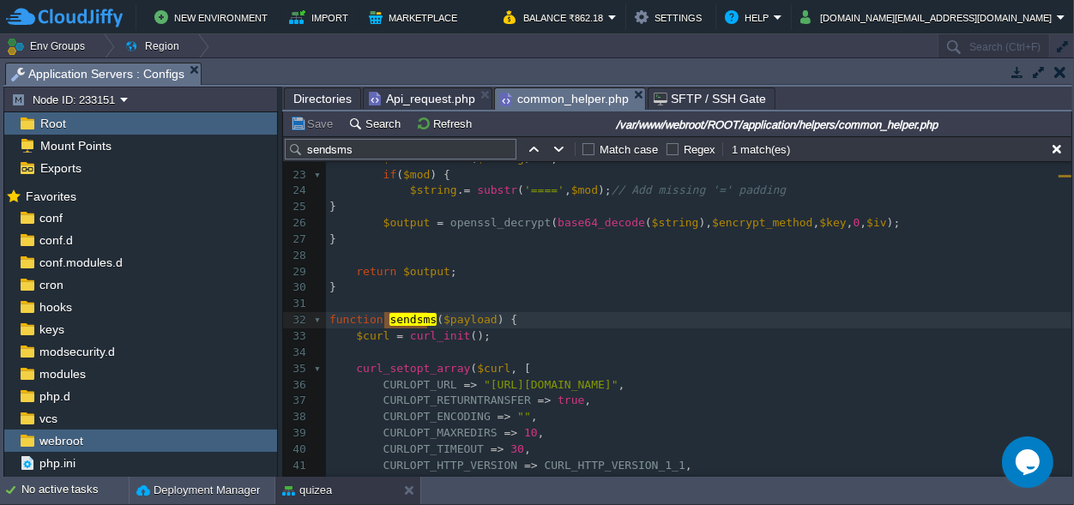
click at [534, 104] on span "common_helper.php" at bounding box center [564, 98] width 129 height 21
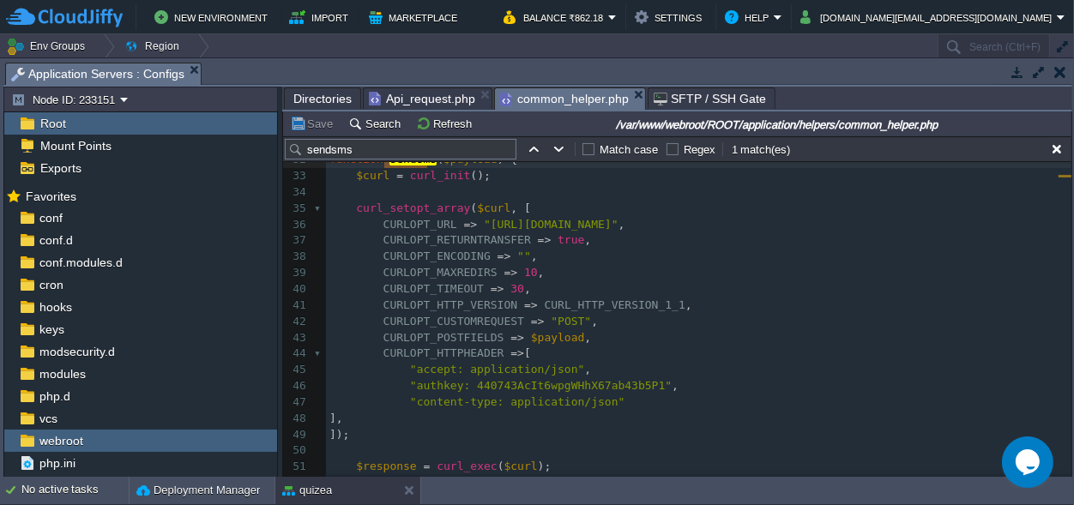
scroll to position [675, 0]
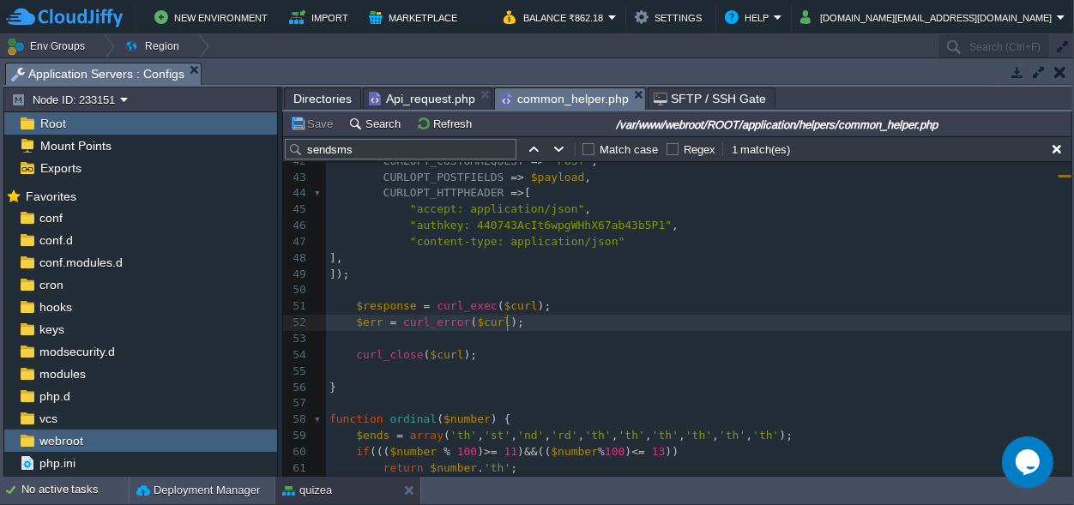
click at [530, 323] on pre "$err = curl_error ( $curl );" at bounding box center [698, 323] width 745 height 16
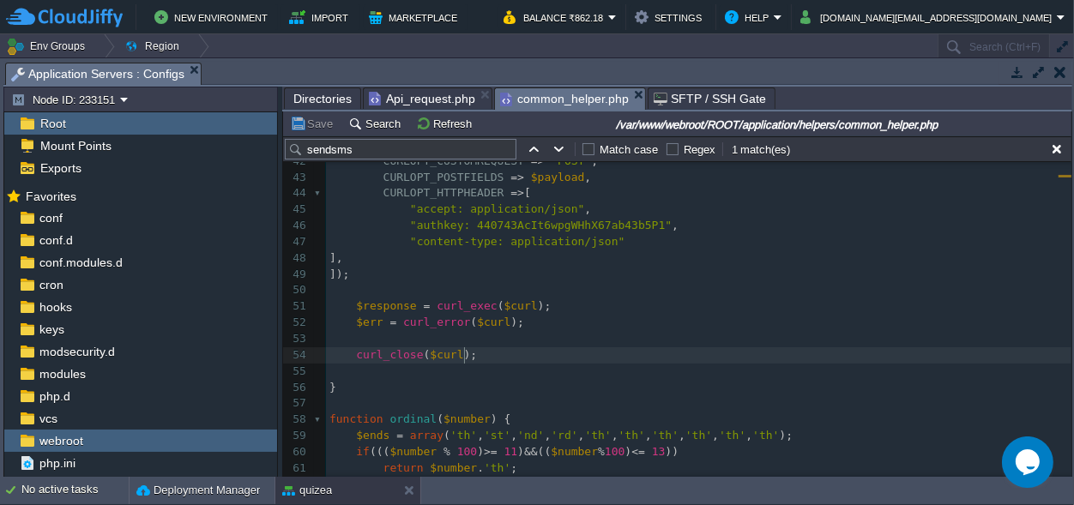
click at [507, 348] on pre "curl_close ( $curl );" at bounding box center [698, 355] width 745 height 16
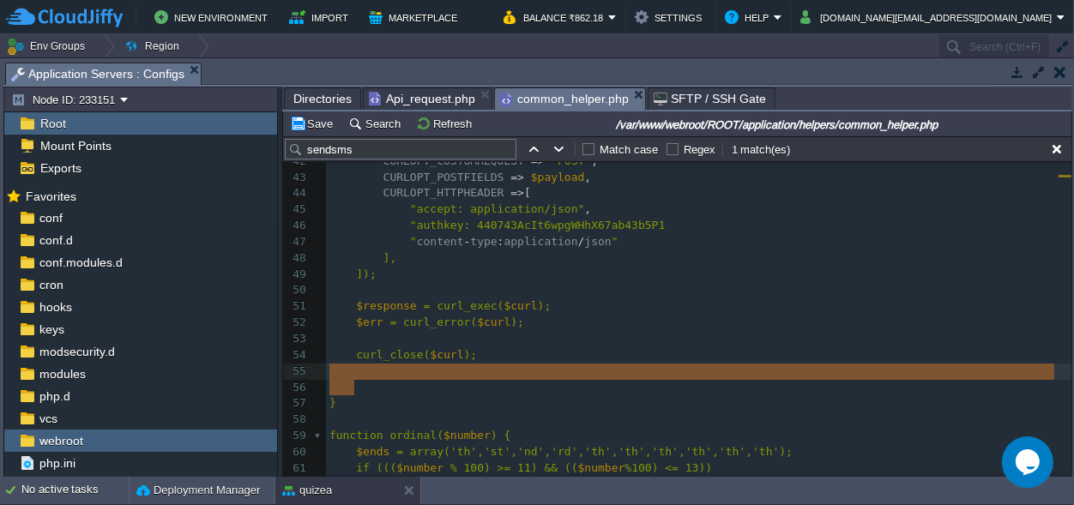
type textarea "if ($err) { echo "cURL Error #:" . $err; } else { echo $response; }"
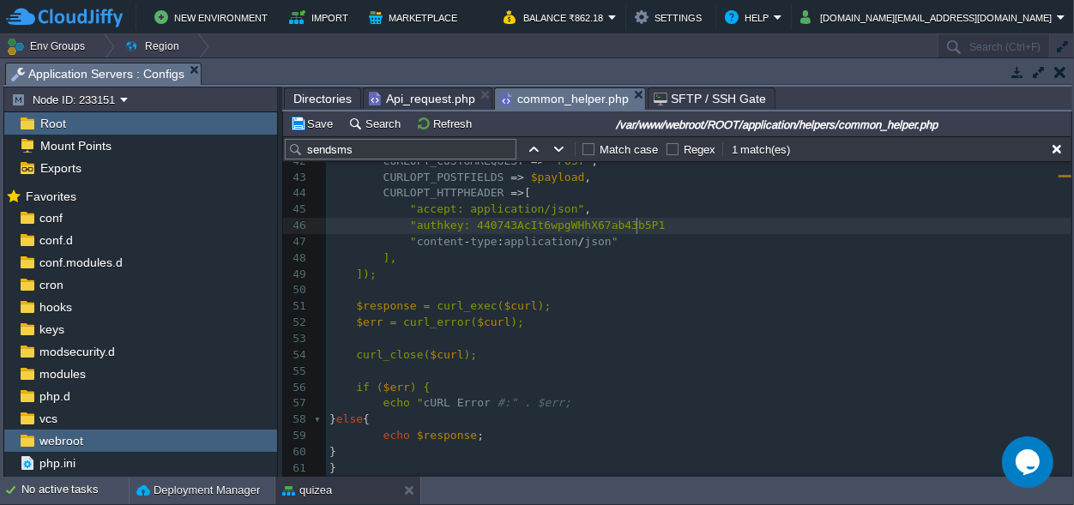
scroll to position [0, 0]
click at [648, 227] on pre ""authkey: 440743AcIt6wpgWHhX67ab43b5P1" at bounding box center [698, 226] width 745 height 16
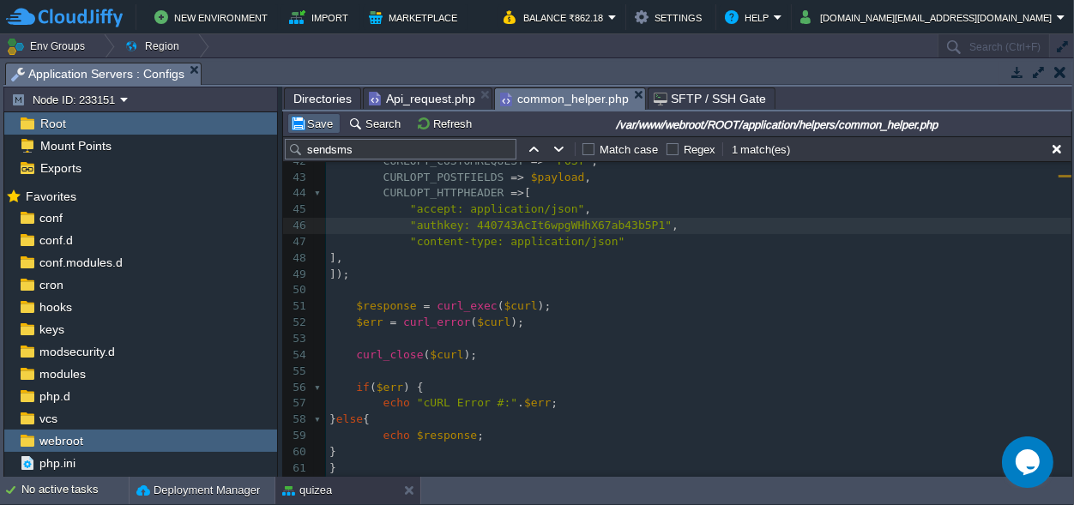
type textarea "","
click at [308, 121] on button "Save" at bounding box center [314, 123] width 48 height 15
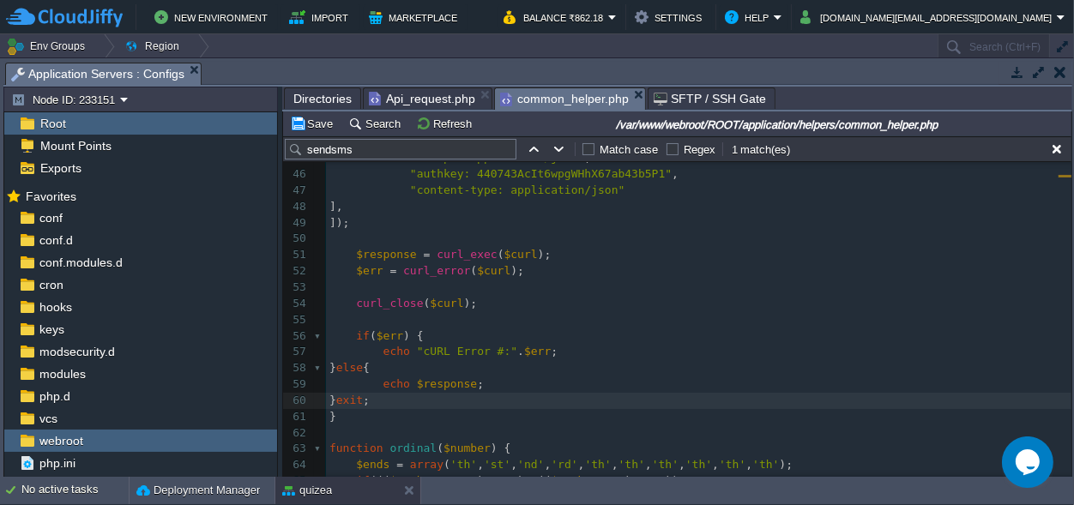
scroll to position [755, 0]
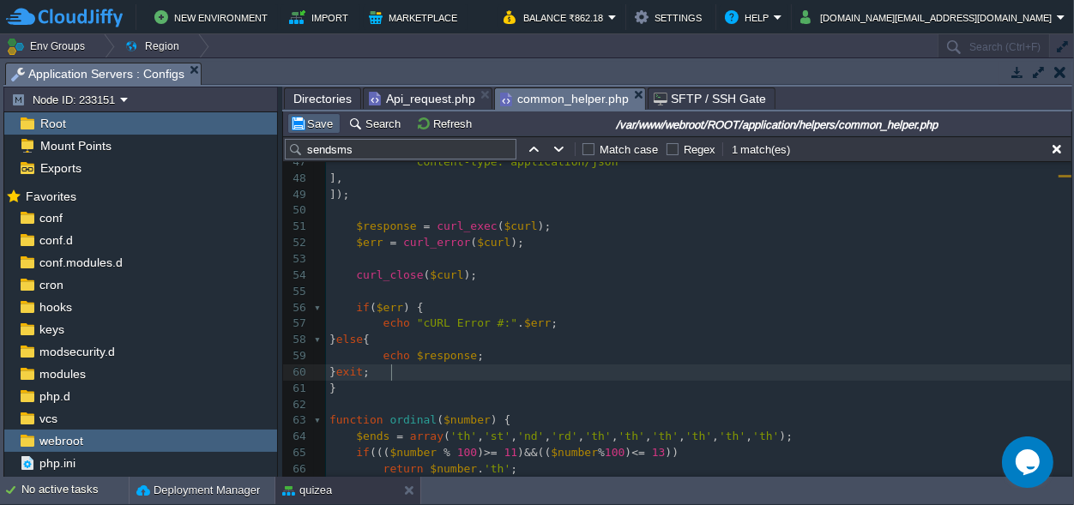
type textarea "exit;"
click at [314, 130] on button "Save" at bounding box center [314, 123] width 48 height 15
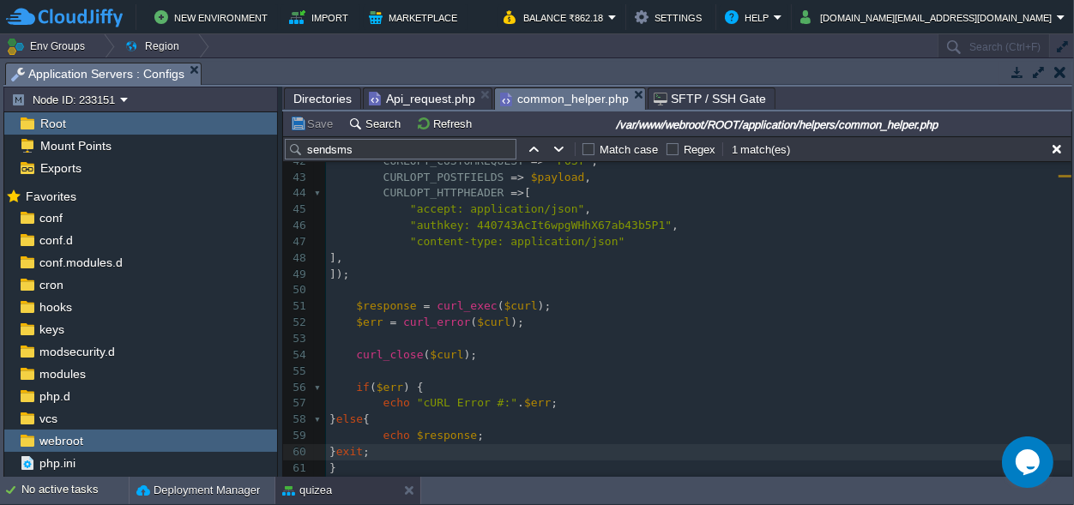
scroll to position [675, 0]
click at [401, 94] on span "Api_request.php" at bounding box center [422, 98] width 106 height 21
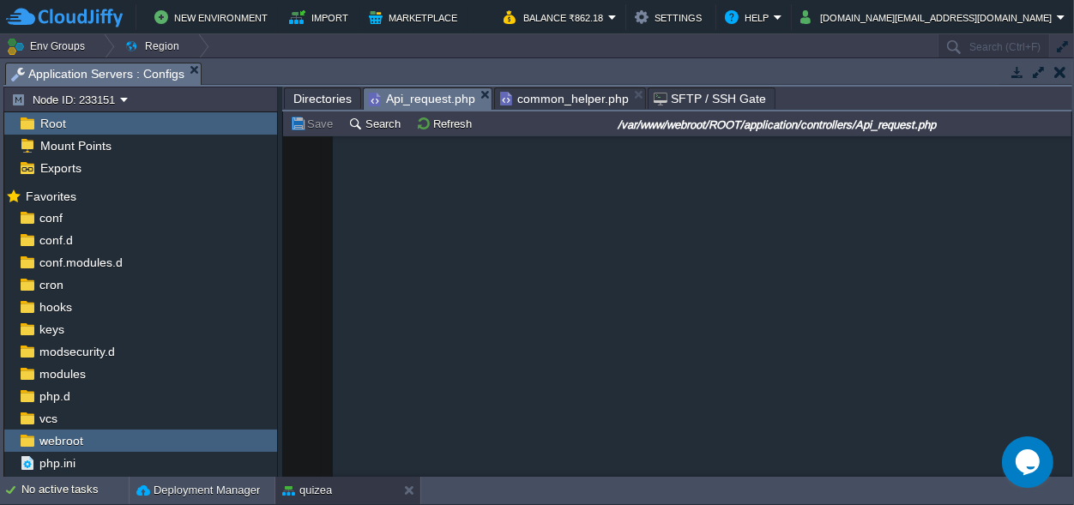
scroll to position [472, 0]
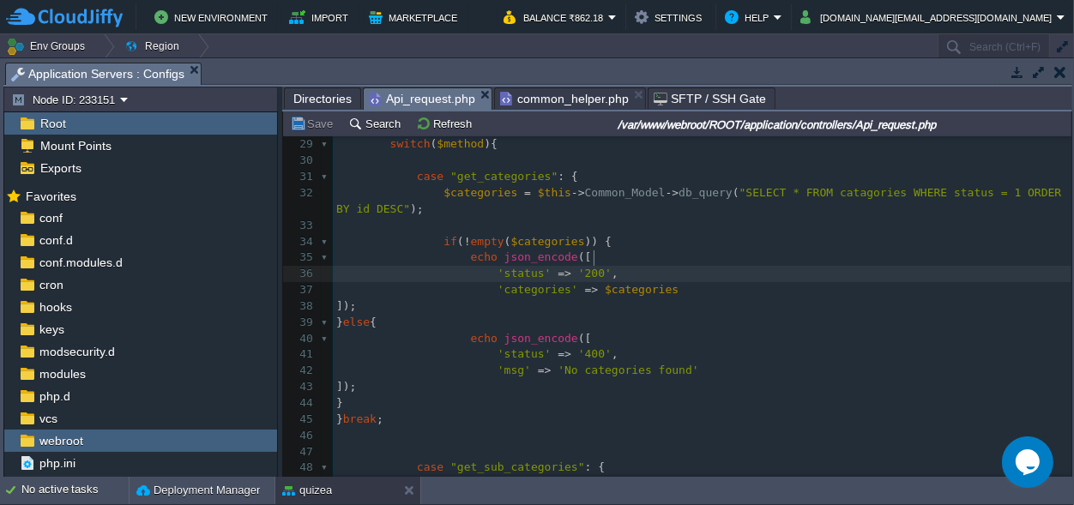
click at [672, 266] on pre "'status' => '200' ," at bounding box center [702, 274] width 739 height 16
type textarea "sendsms"
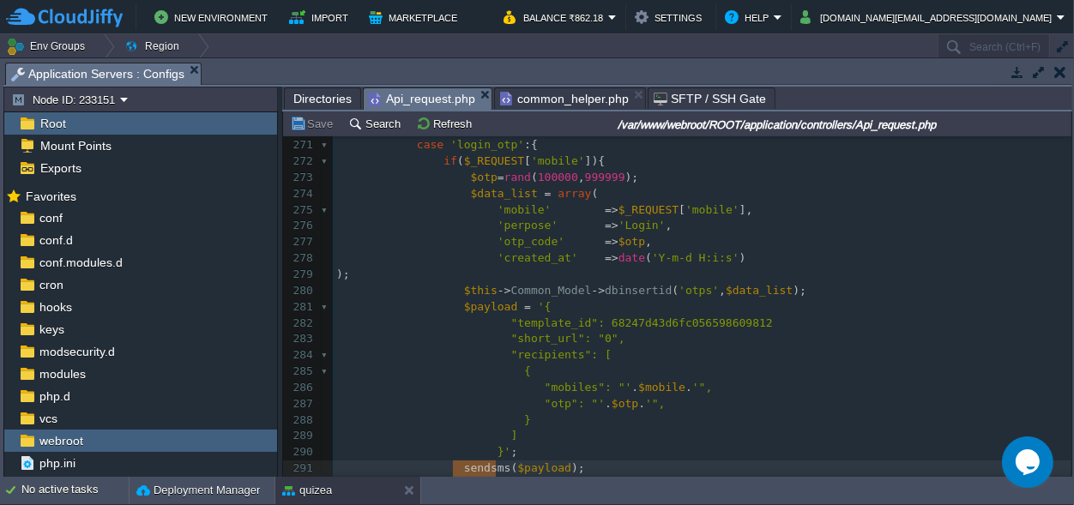
scroll to position [0, 0]
click at [683, 327] on span ""template_id": 68247d43d6fc056598609812" at bounding box center [642, 323] width 262 height 13
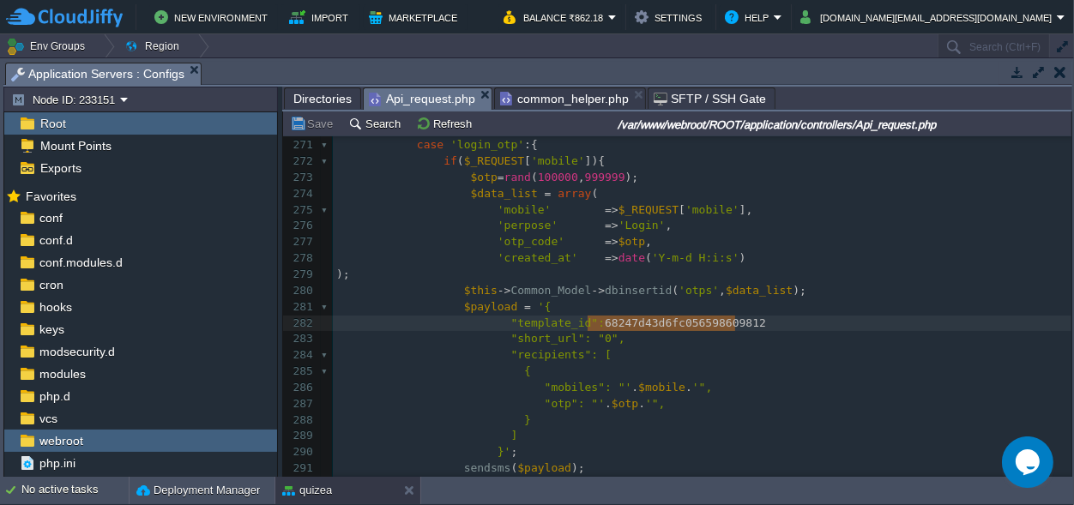
scroll to position [0, 147]
paste textarea ","
type textarea ","
click at [314, 124] on button "Save" at bounding box center [314, 123] width 48 height 15
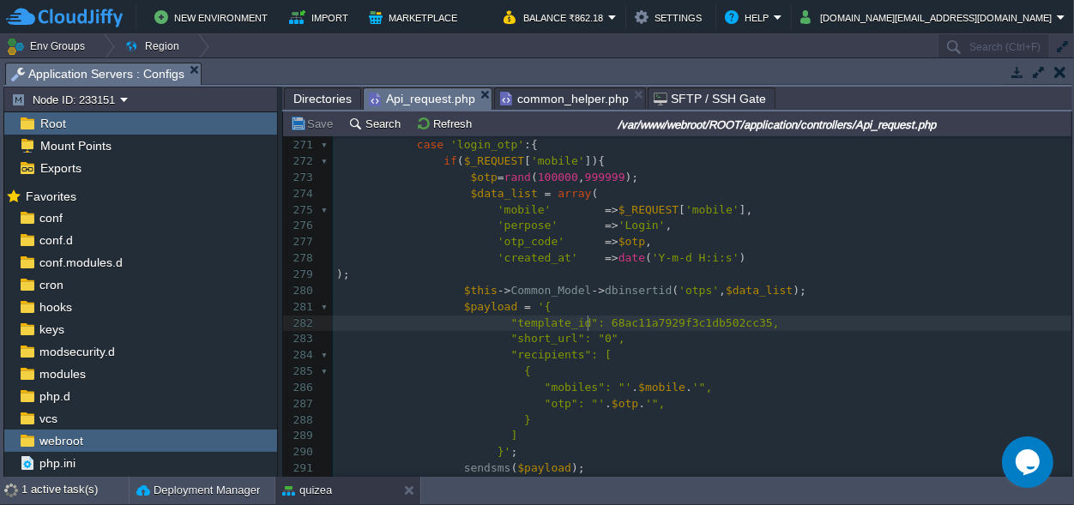
scroll to position [0, 0]
click at [586, 326] on span ""template_id": 68ac11a7929f3c1db502cc35," at bounding box center [645, 323] width 268 height 13
type textarea """
click at [740, 323] on span ""template_id": "68ac11a7929f3c1db502cc35," at bounding box center [648, 323] width 275 height 13
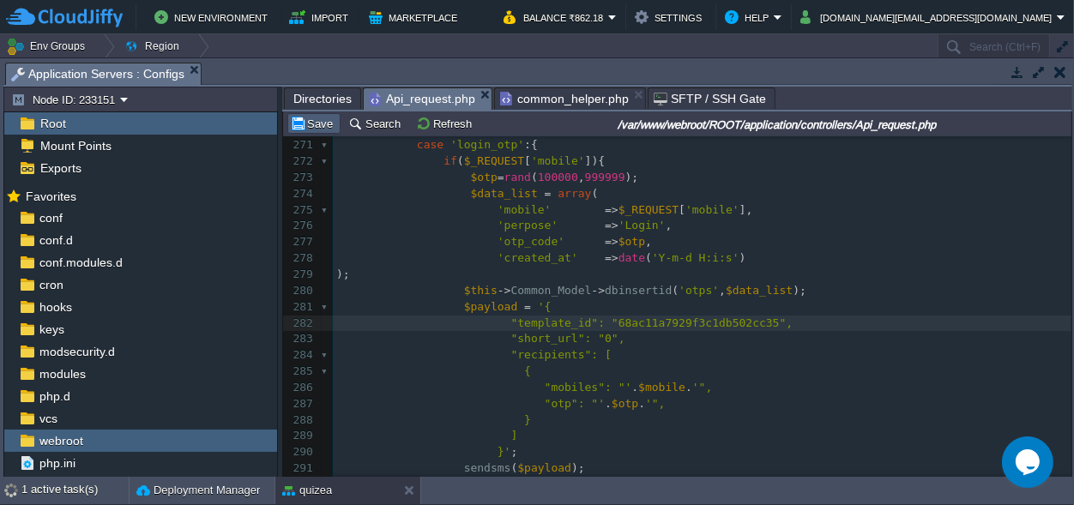
type textarea """
click at [323, 127] on button "Save" at bounding box center [314, 123] width 48 height 15
click at [681, 322] on div "x 259 "image_path" => $player [ 'image_path' ], 260 "age" => $age , 261 "gender…" at bounding box center [702, 298] width 739 height 711
type textarea "68ac11a7929f3c1db502cc35"
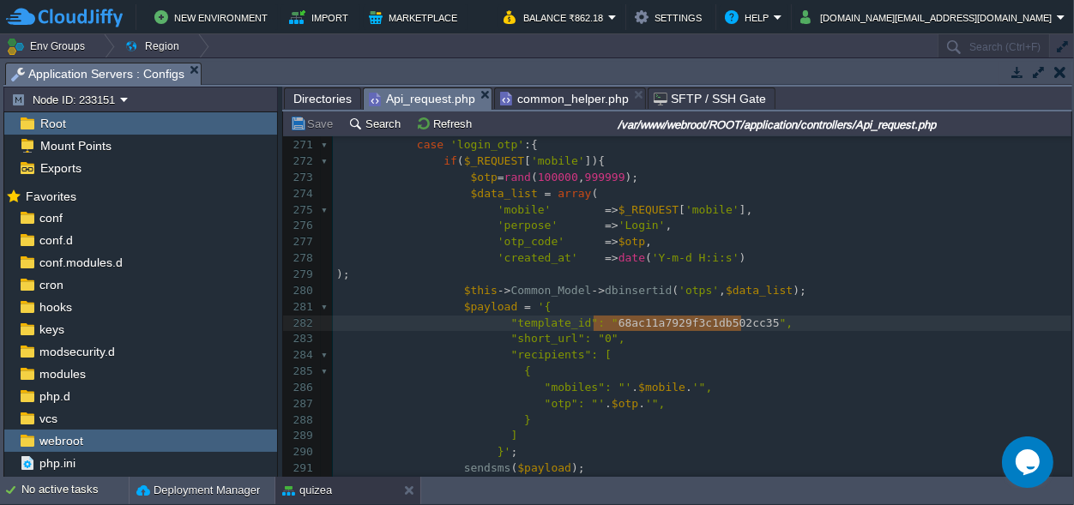
scroll to position [0, 147]
click at [316, 125] on button "Save" at bounding box center [314, 123] width 48 height 15
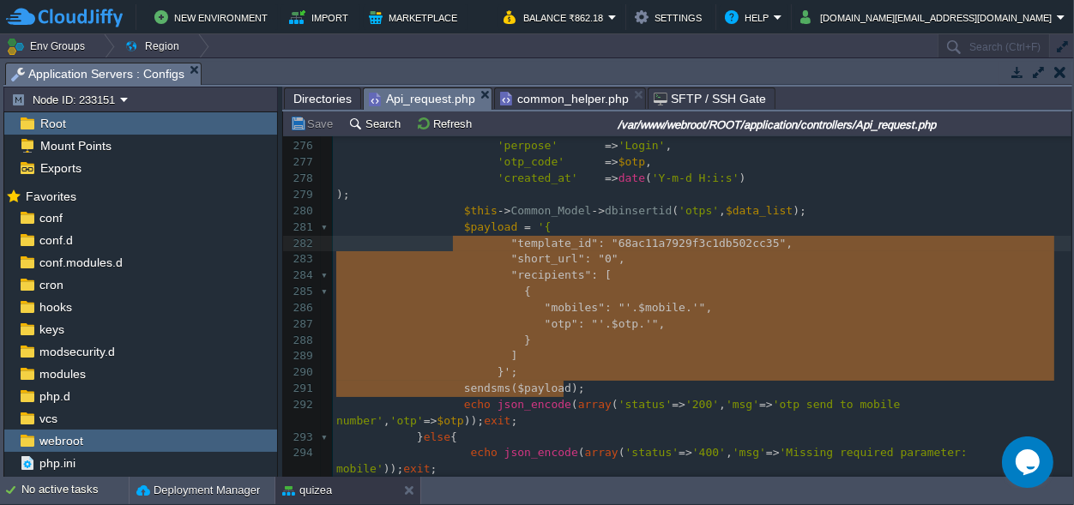
type textarea "$payload = '{ "template_id": "68ac11a7929f3c1db502cc35", "short_url": "0", "rec…"
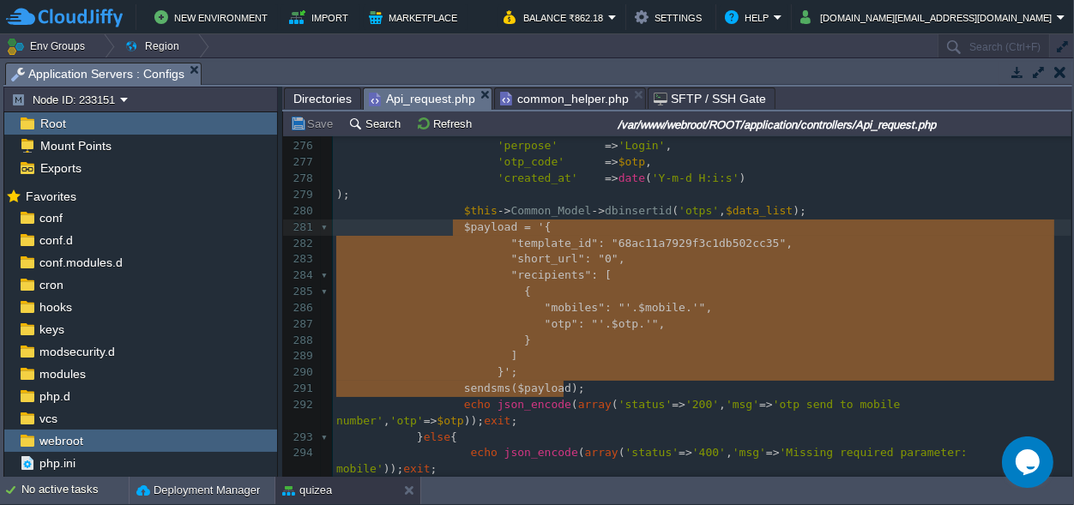
drag, startPoint x: 572, startPoint y: 388, endPoint x: 453, endPoint y: 232, distance: 196.4
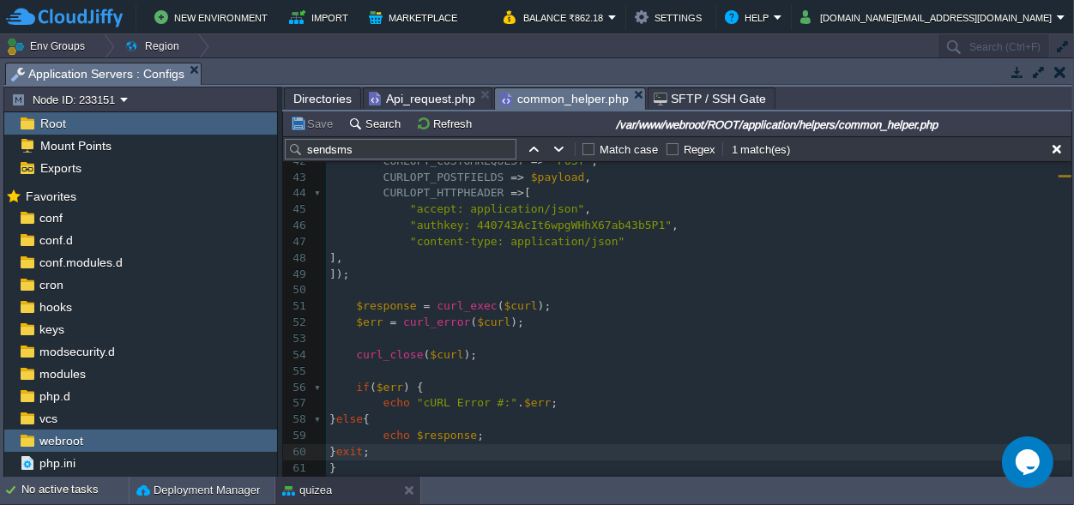
scroll to position [675, 0]
click at [562, 93] on span "common_helper.php" at bounding box center [564, 98] width 129 height 21
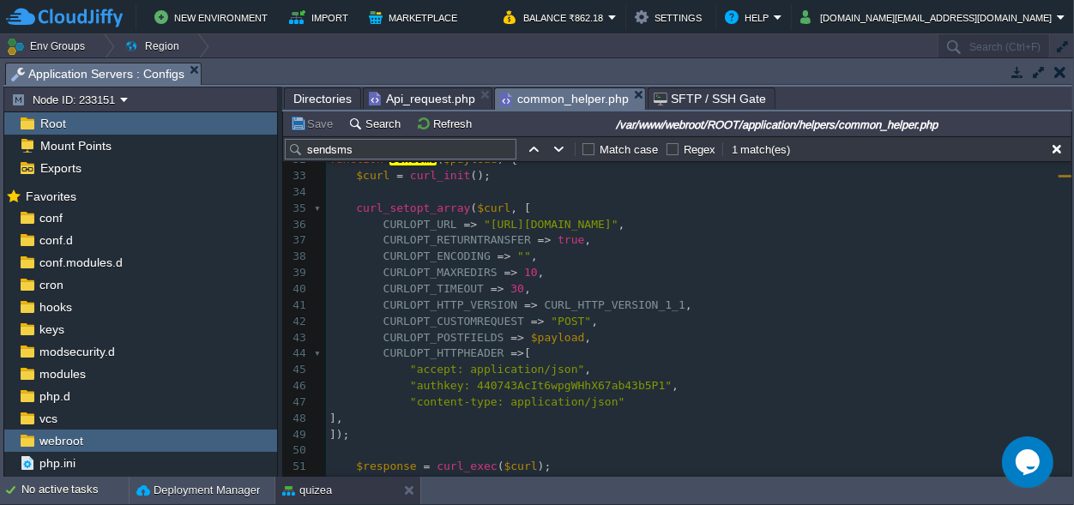
scroll to position [436, 0]
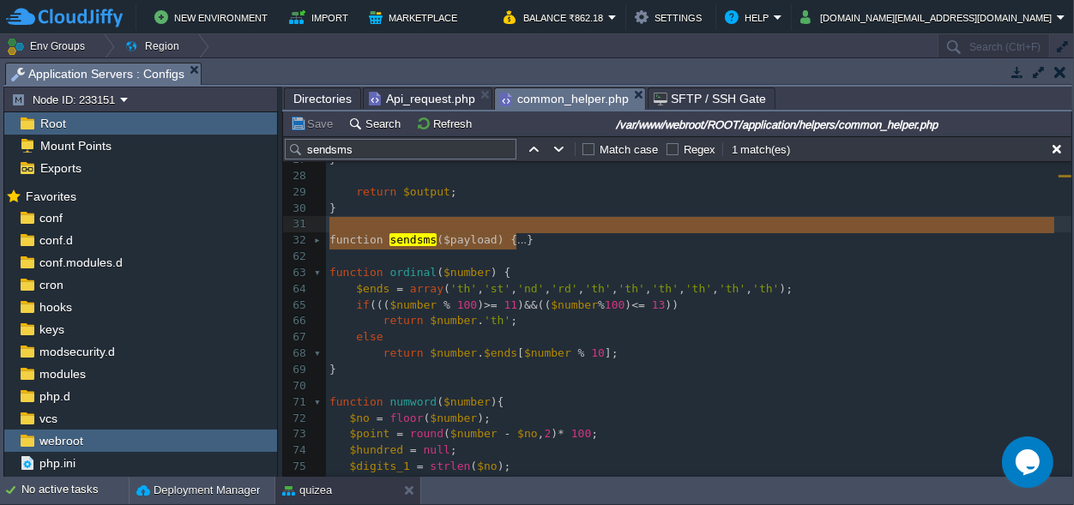
type textarea "function sendsms($payload) { $curl = curl_init(); curl_setopt_array($curl, [ CU…"
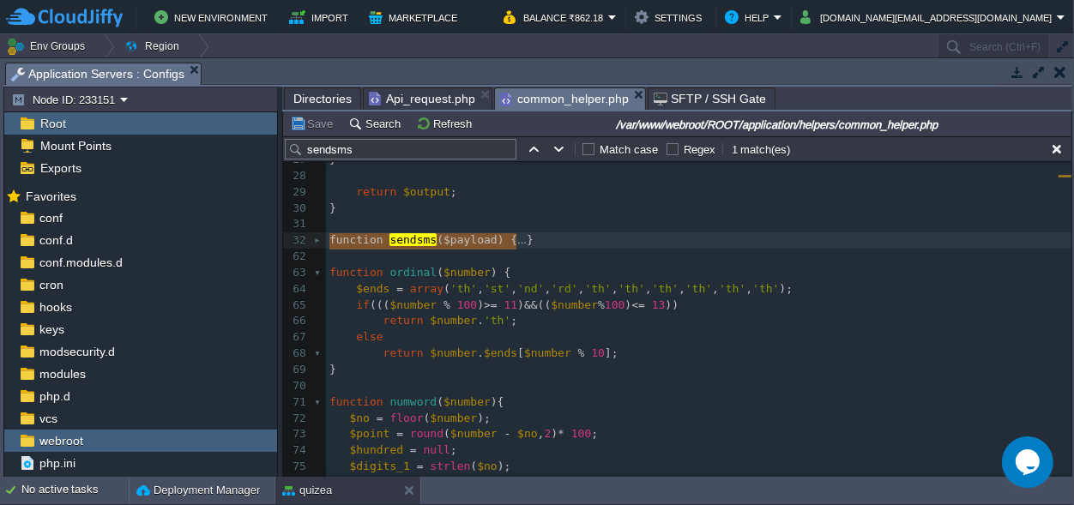
drag, startPoint x: 535, startPoint y: 243, endPoint x: 316, endPoint y: 237, distance: 219.7
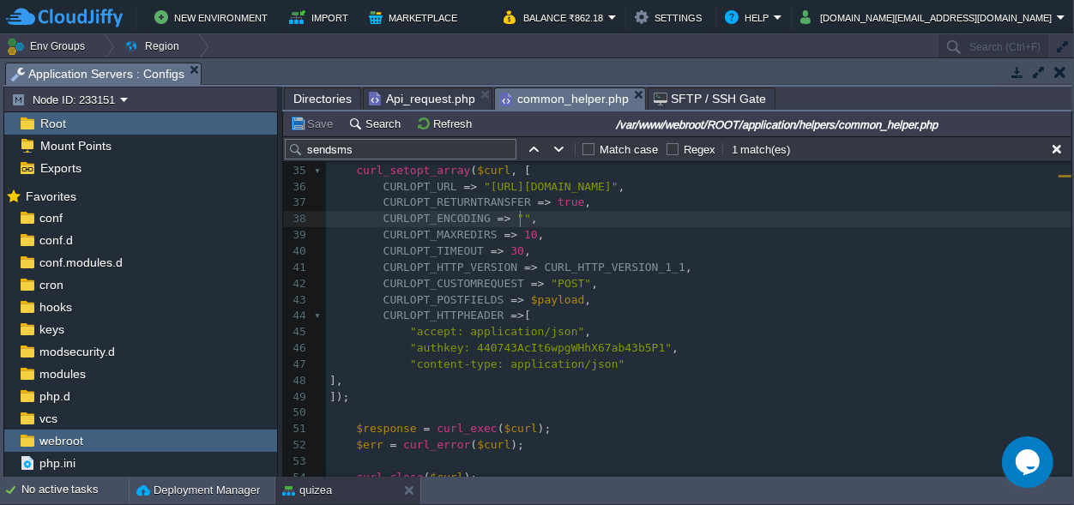
scroll to position [594, 0]
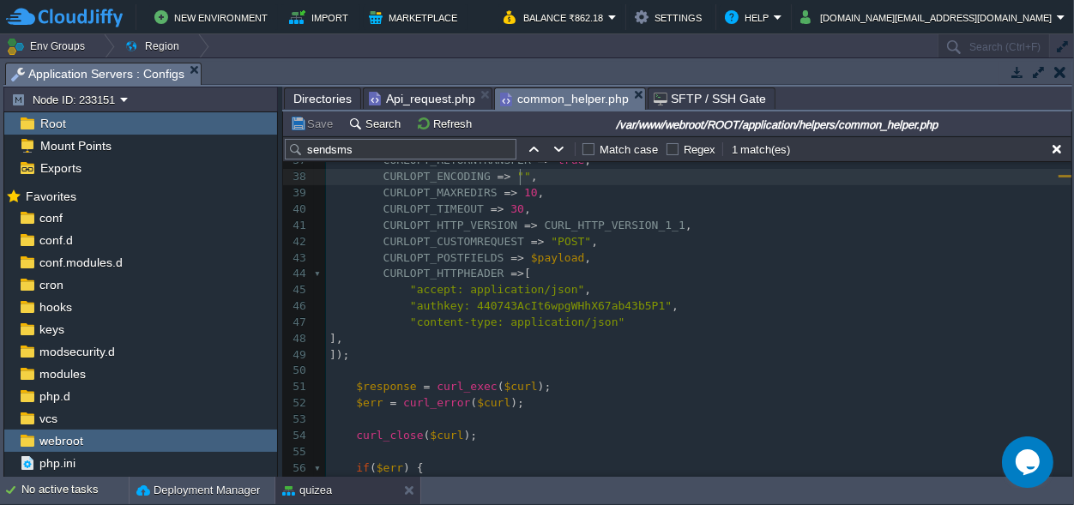
click at [548, 305] on span ""authkey: 440743AcIt6wpgWHhX67ab43b5P1"" at bounding box center [541, 305] width 262 height 13
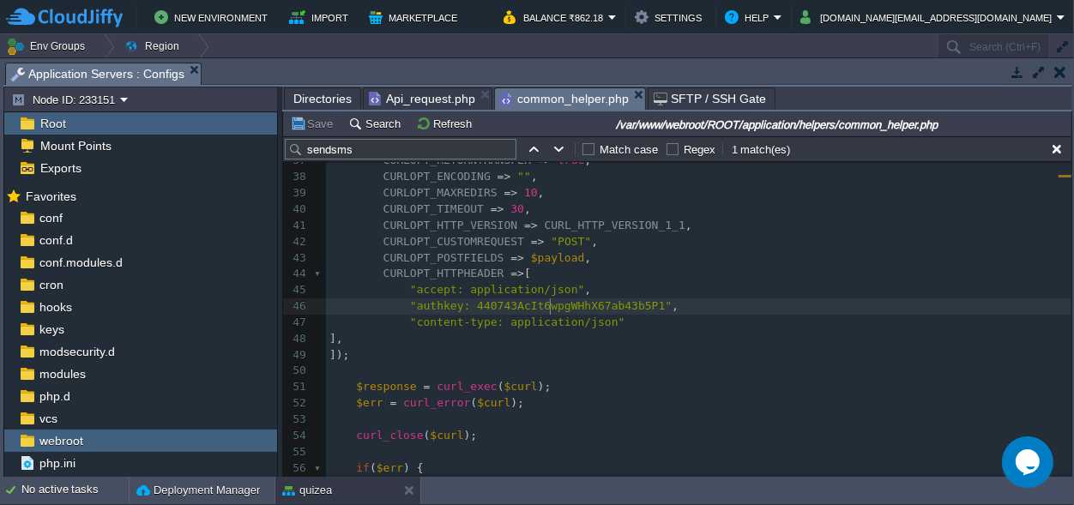
type textarea "440743AcIt6wpgWHhX67ab43b5P1"
click at [324, 121] on button "Save" at bounding box center [314, 123] width 48 height 15
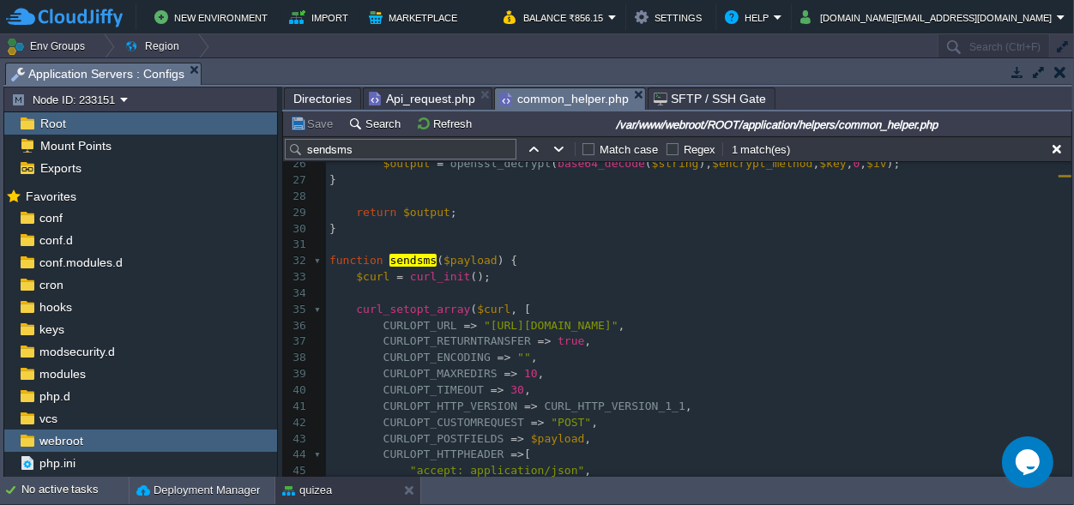
scroll to position [354, 0]
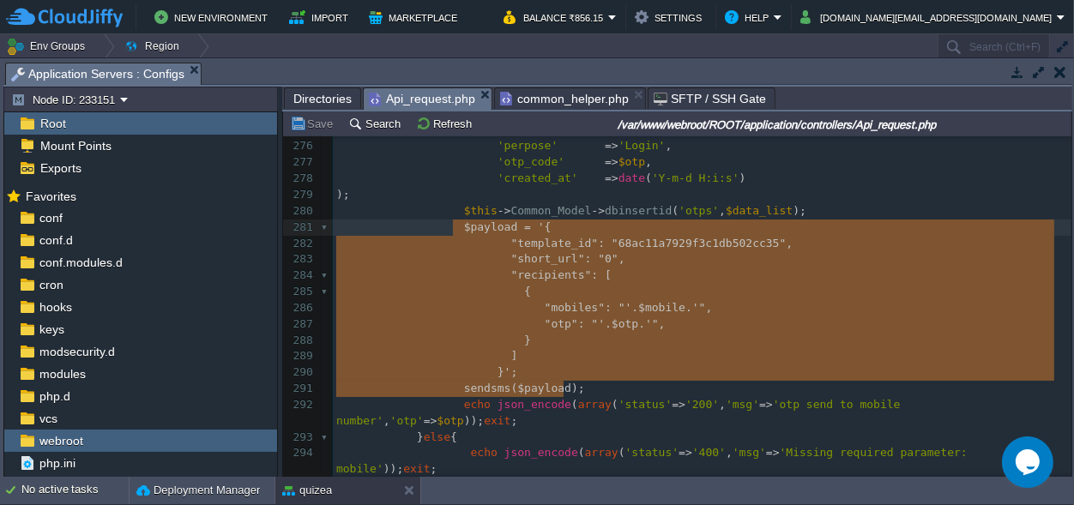
click at [400, 98] on span "Api_request.php" at bounding box center [422, 98] width 106 height 21
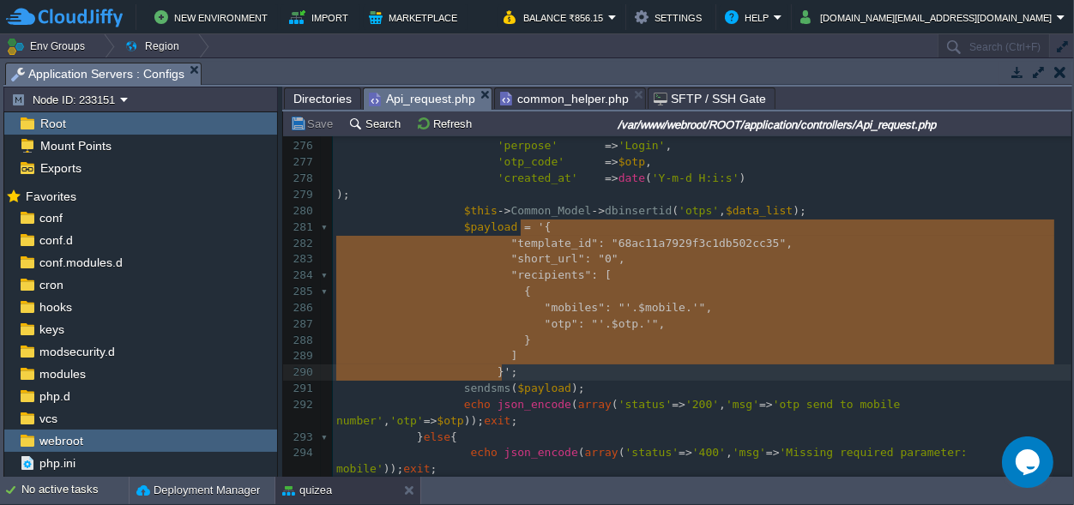
type textarea "'{ "template_id": "68ac11a7929f3c1db502cc35", "short_url": "0", "recipients": […"
drag, startPoint x: 519, startPoint y: 226, endPoint x: 497, endPoint y: 375, distance: 150.9
paste textarea
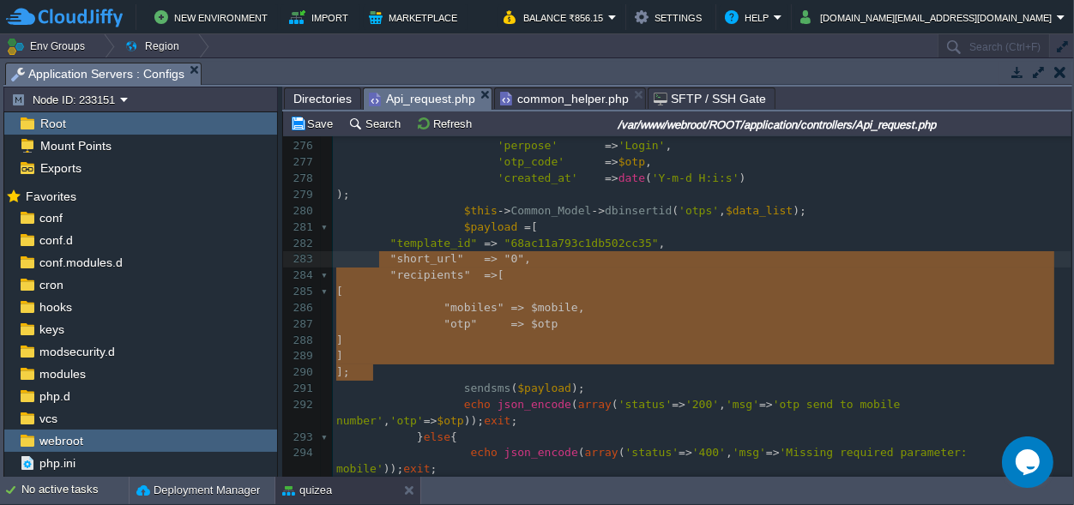
scroll to position [106, 36]
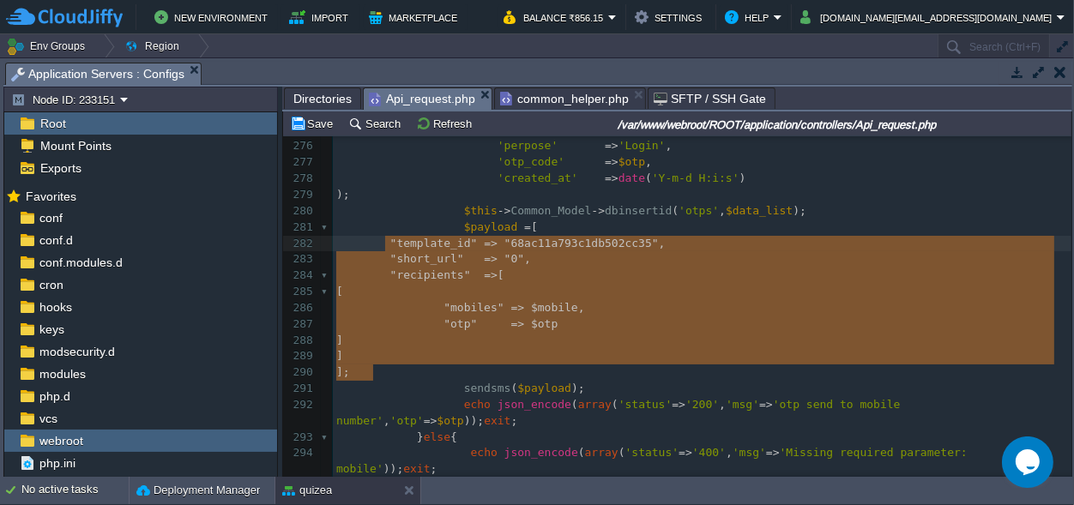
drag, startPoint x: 381, startPoint y: 371, endPoint x: 383, endPoint y: 244, distance: 127.8
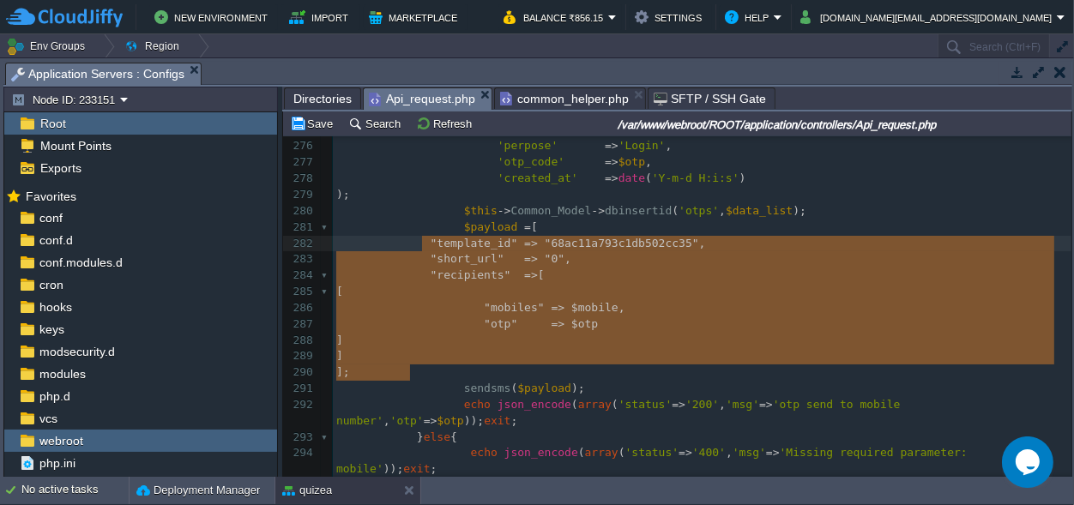
scroll to position [106, 86]
type textarea ""template_id" => "68ac11a793c1db502cc35", "short_url" => "0", "recipients" => […"
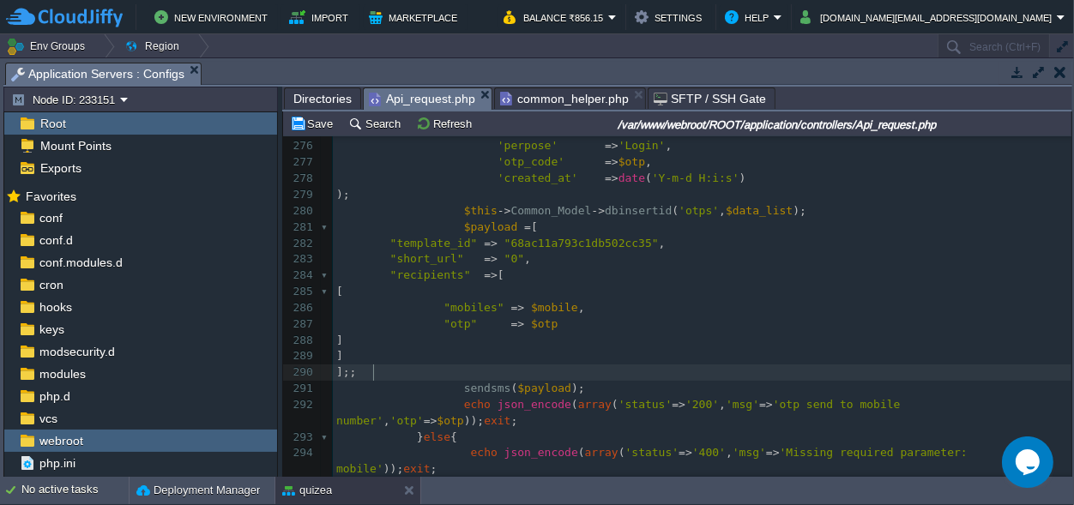
type textarea "'{ "template_id": "68ac11a7929f3c1db502cc35", "short_url": "0", "recipients": […"
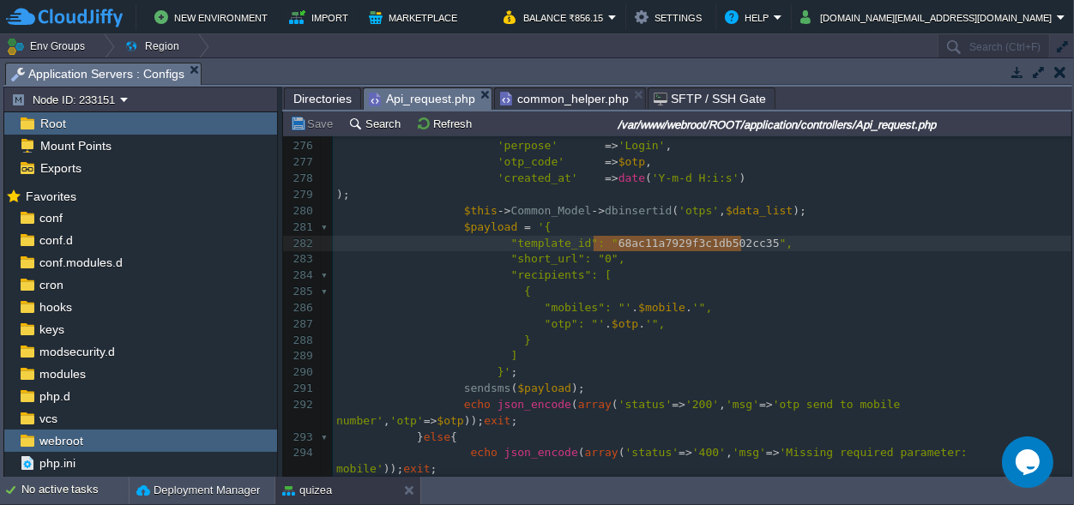
type textarea "68ac11a7929f3c1db502cc35"
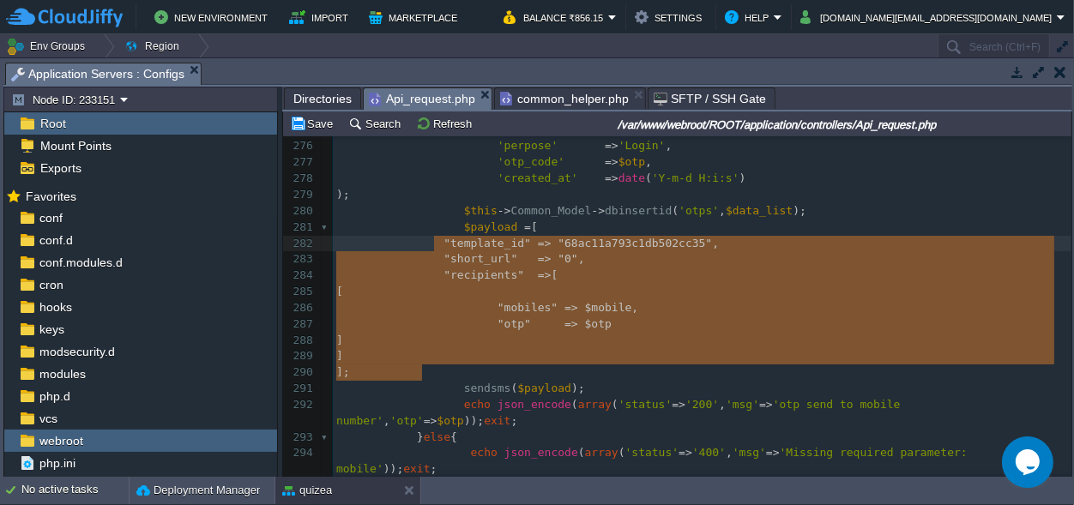
scroll to position [106, 86]
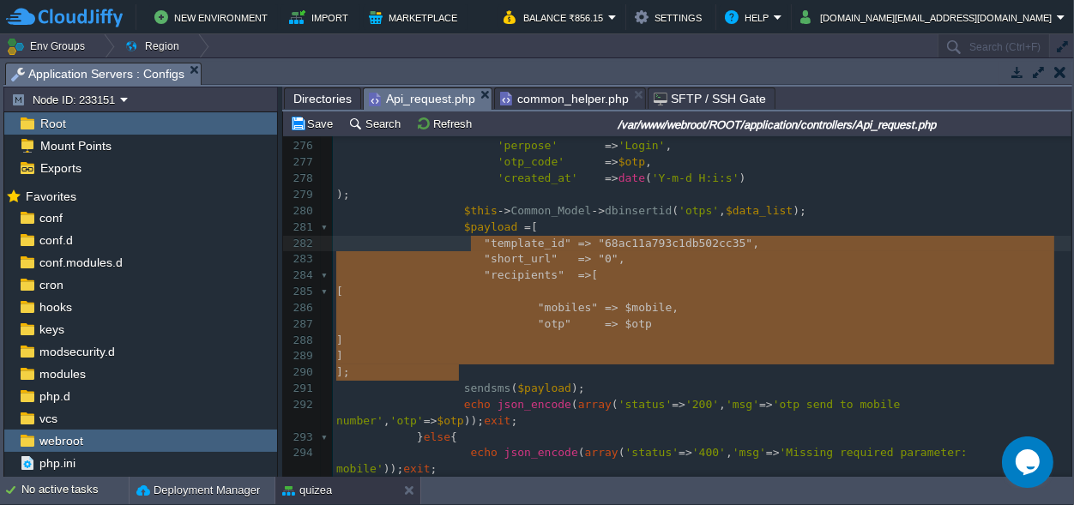
type textarea ""template_id" => "68ac11a793c1db502cc35", "short_url" => "0", "recipients" => […"
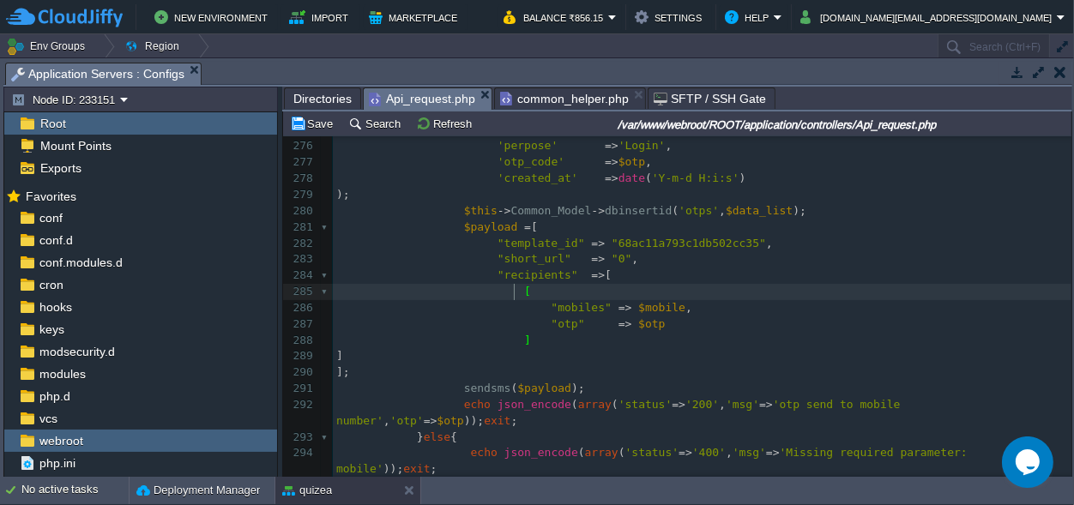
scroll to position [0, 0]
click at [656, 249] on div "x 259 "image_path" => $player [ 'image_path' ], 260 "age" => $age , 261 "gender…" at bounding box center [702, 260] width 739 height 792
type textarea "68ac11a793c1db502cc35"
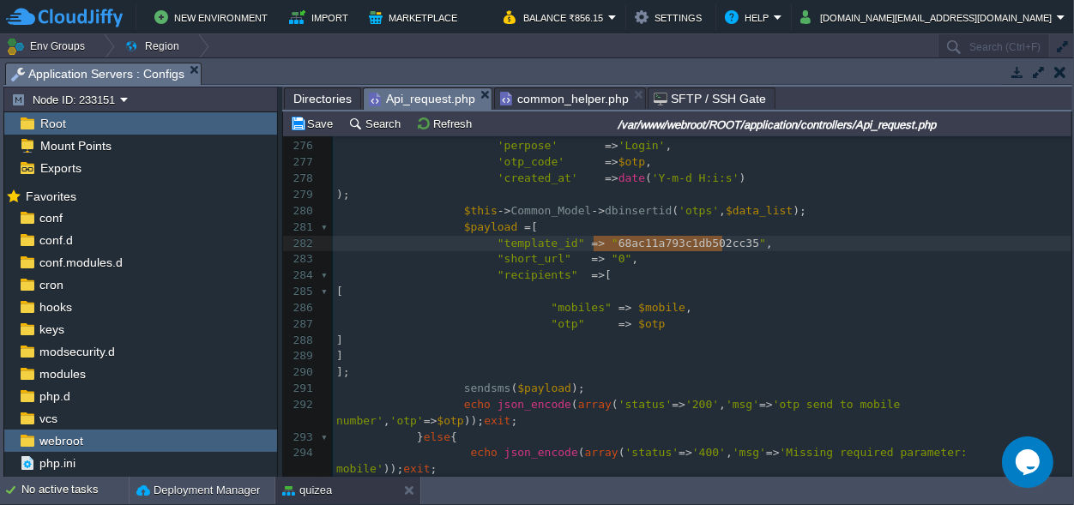
paste textarea
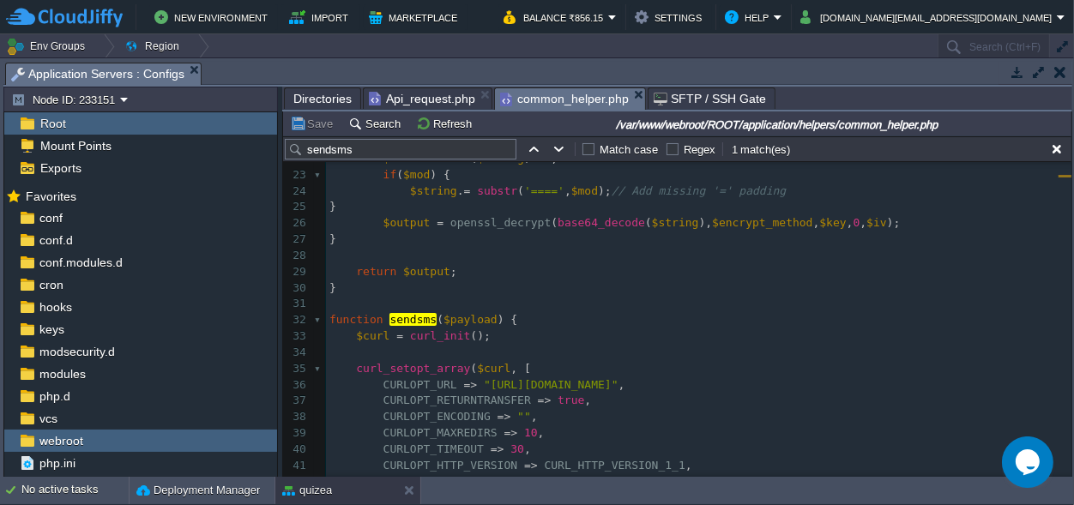
scroll to position [354, 0]
click at [517, 98] on span "common_helper.php" at bounding box center [564, 98] width 129 height 21
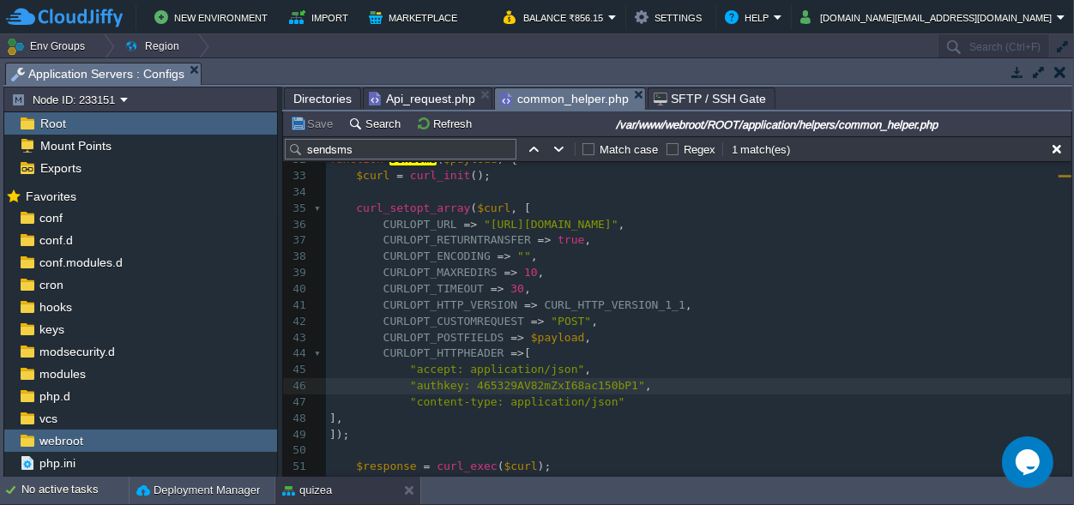
click at [524, 337] on span at bounding box center [527, 337] width 7 height 13
paste textarea "("
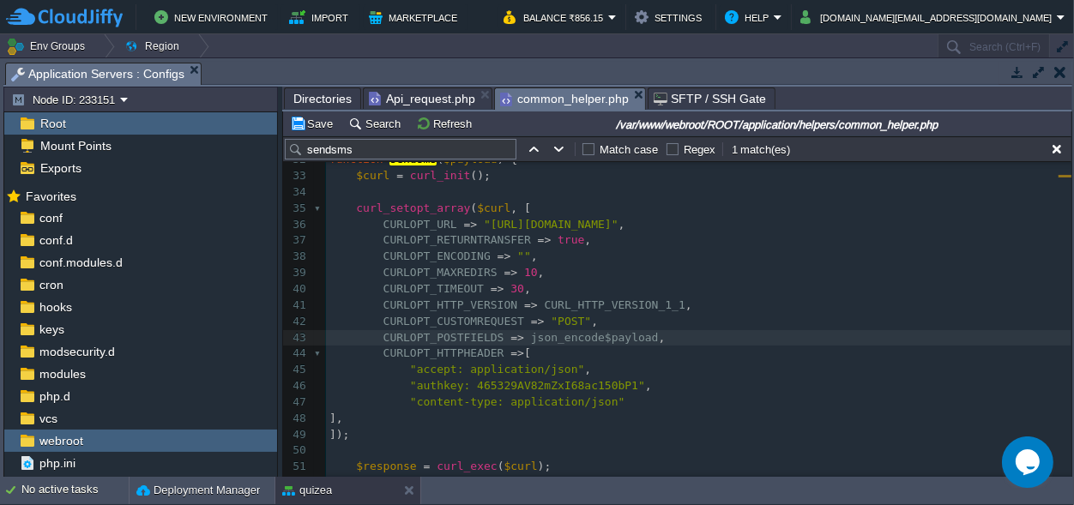
type textarea "("
type textarea ")"
click at [317, 122] on button "Save" at bounding box center [314, 123] width 48 height 15
click at [408, 96] on span "Api_request.php" at bounding box center [422, 98] width 106 height 21
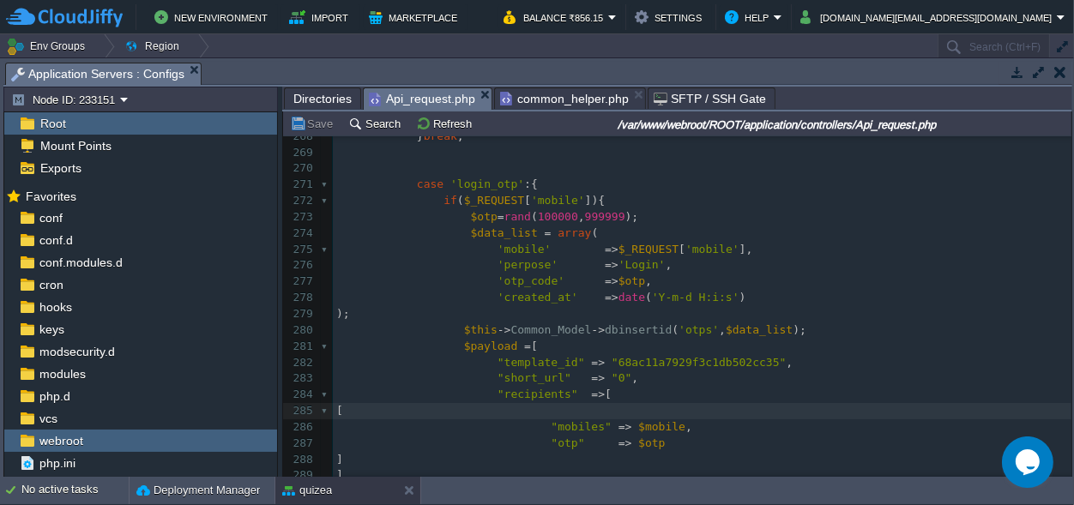
scroll to position [4418, 0]
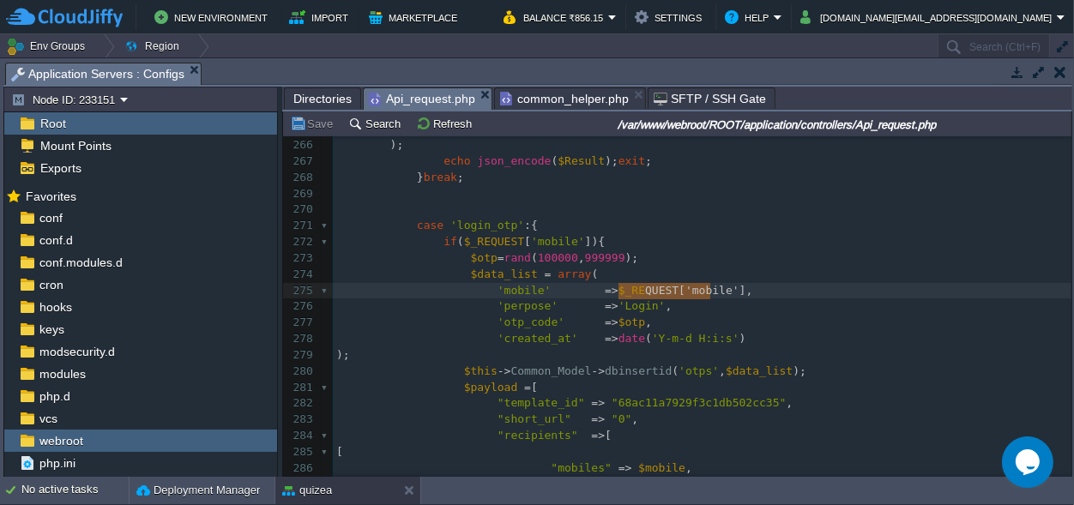
type textarea "$_REQUEST['mobile']"
drag, startPoint x: 711, startPoint y: 289, endPoint x: 594, endPoint y: 292, distance: 116.7
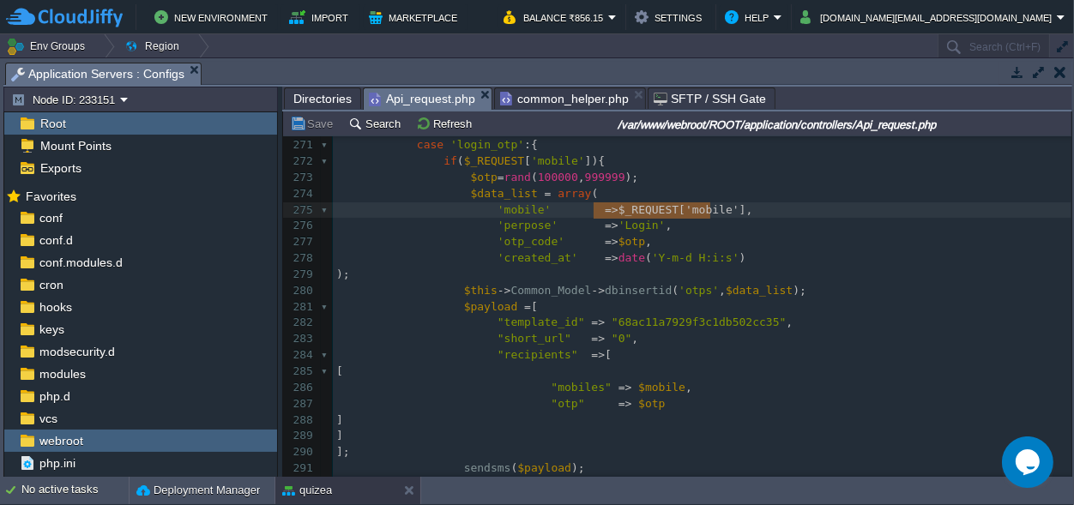
scroll to position [0, 0]
click at [630, 383] on div "x 255 $Result = array ( 256 "status" => '200' , 257 "id" => $player [ 'id' ], 2…" at bounding box center [702, 315] width 739 height 873
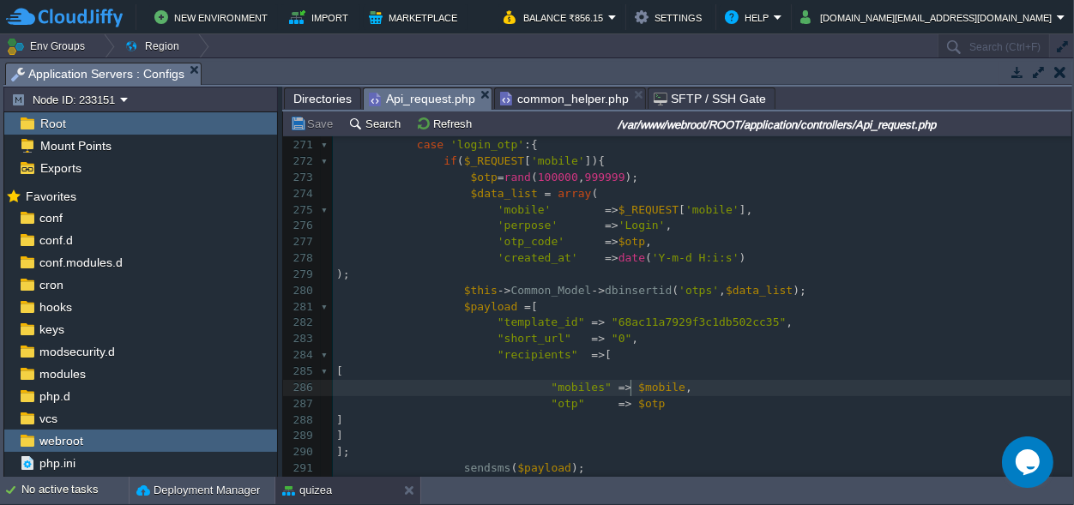
type textarea "$mobile"
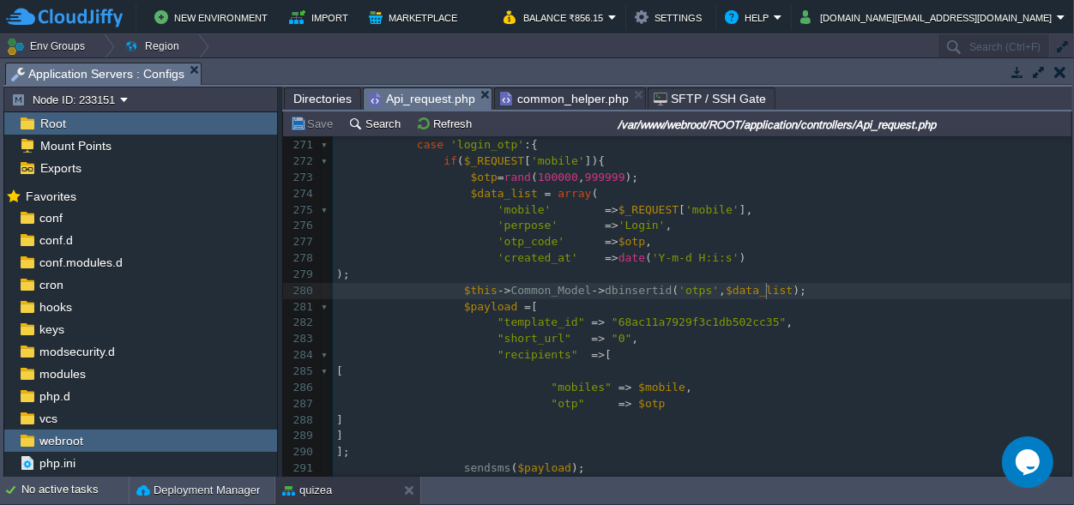
click at [775, 294] on pre "$this -> Common_Model -> dbinsertid ( 'otps' , $data_list );" at bounding box center [702, 291] width 739 height 16
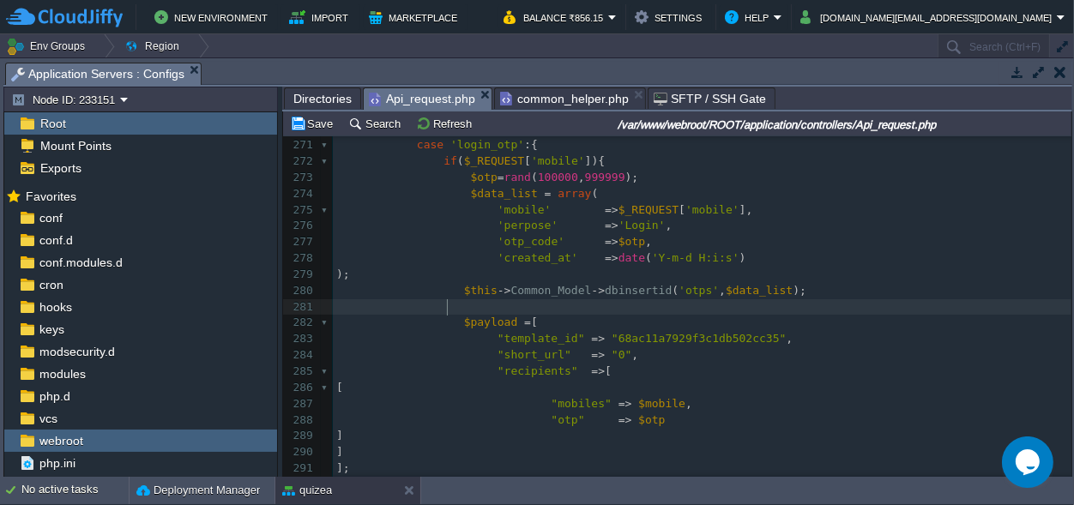
paste textarea "="
type textarea "="
paste textarea
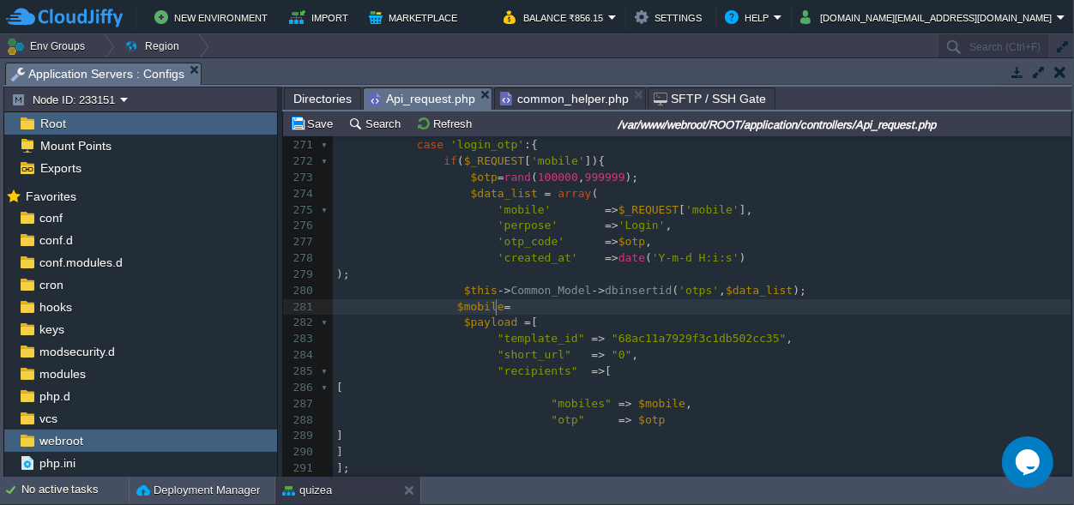
paste textarea ";"
type textarea ";"
click at [504, 305] on span "=" at bounding box center [507, 306] width 7 height 13
type textarea "''."
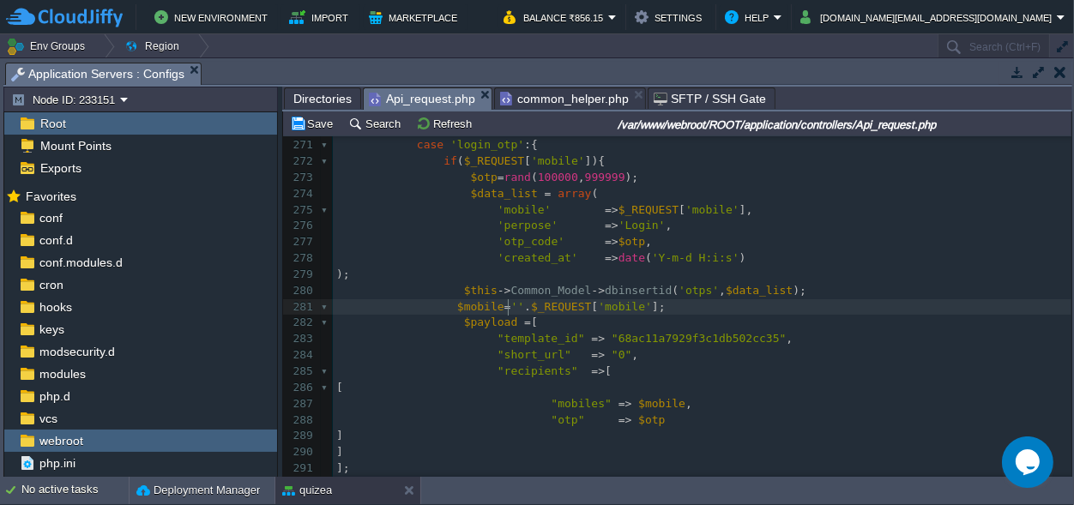
scroll to position [0, 0]
type textarea "91"
click at [446, 305] on span at bounding box center [396, 306] width 121 height 13
click at [742, 304] on pre "$mobile = '91' . $_REQUEST [ 'mobile' ];" at bounding box center [702, 307] width 739 height 16
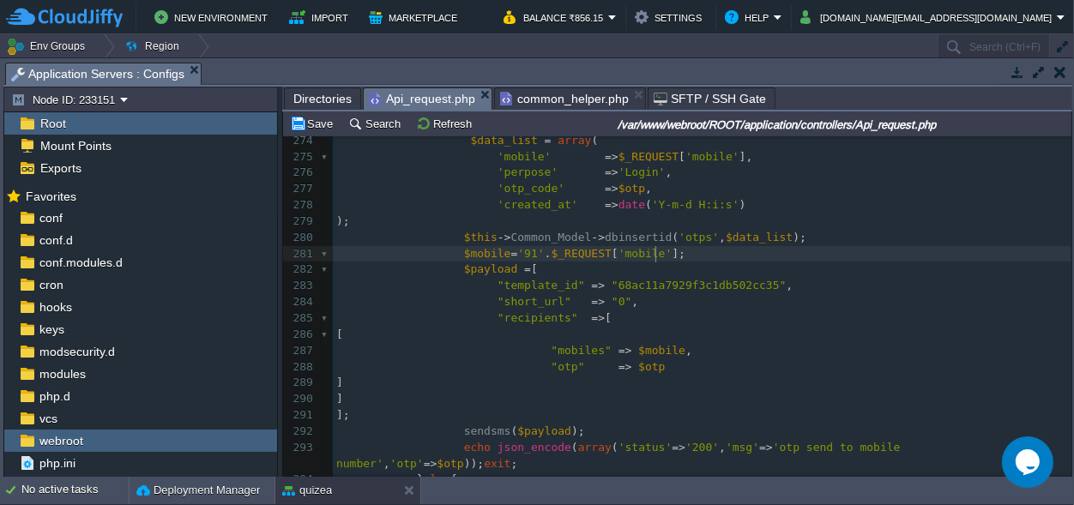
scroll to position [4577, 0]
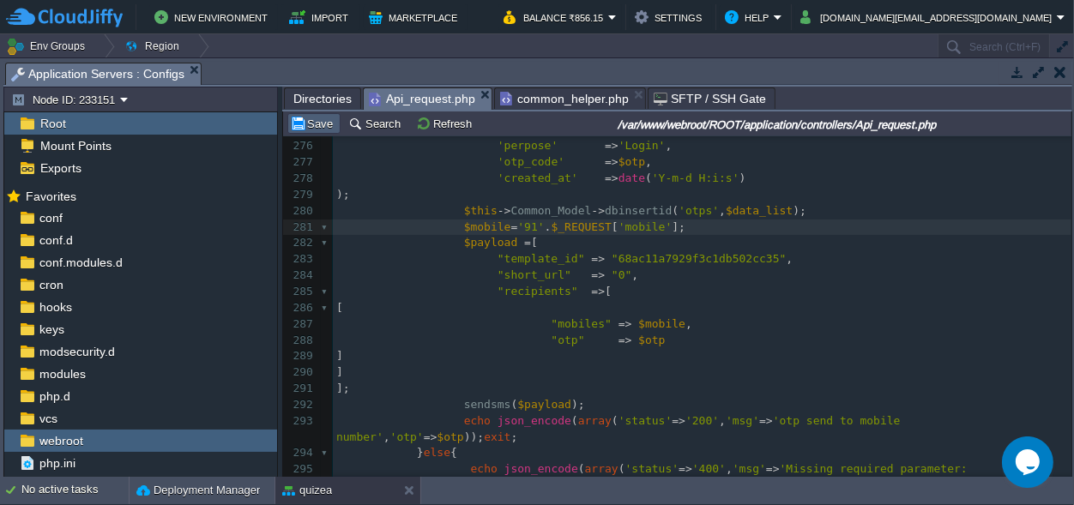
click at [313, 124] on button "Save" at bounding box center [314, 123] width 48 height 15
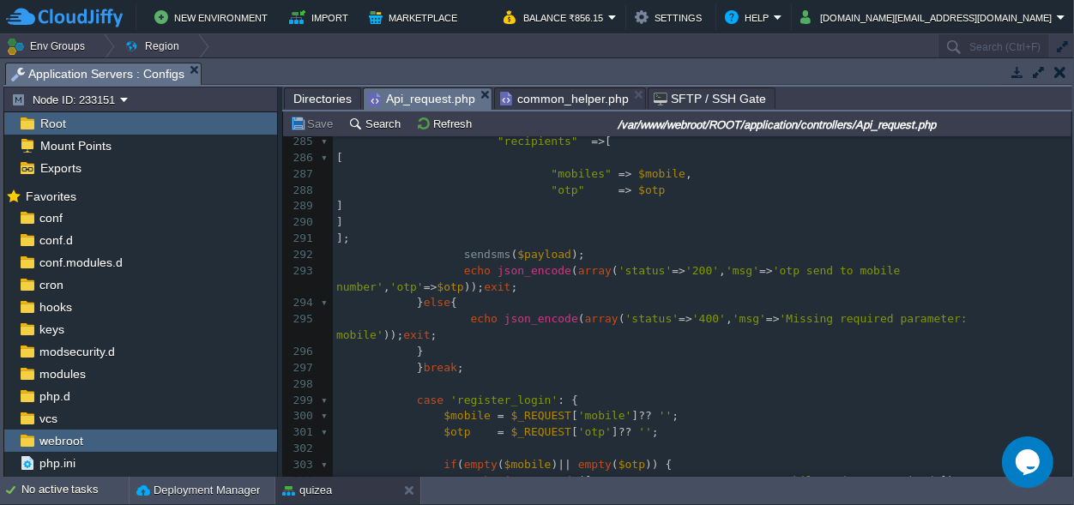
scroll to position [4737, 0]
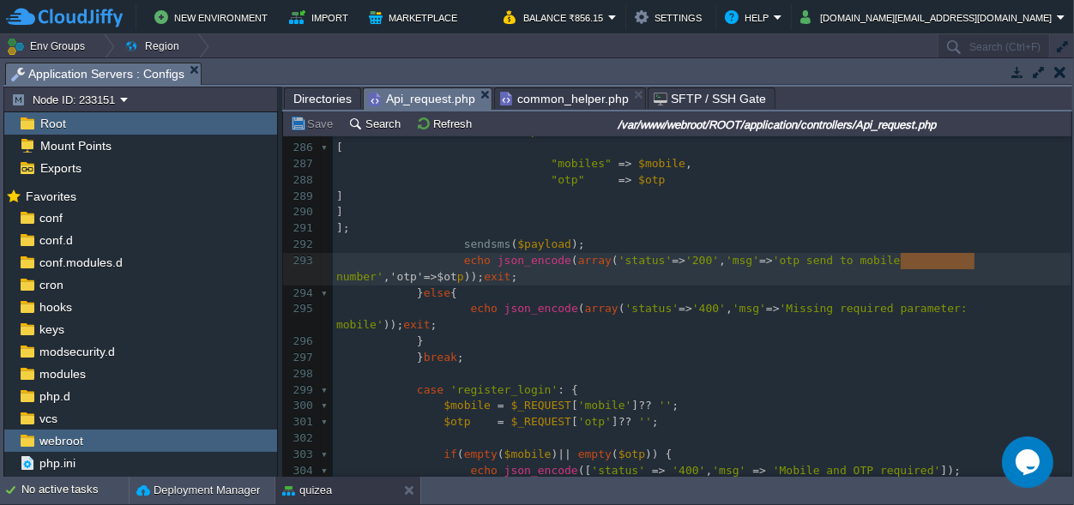
type textarea ", 'otp'=>$otp"
drag, startPoint x: 901, startPoint y: 260, endPoint x: 977, endPoint y: 263, distance: 76.4
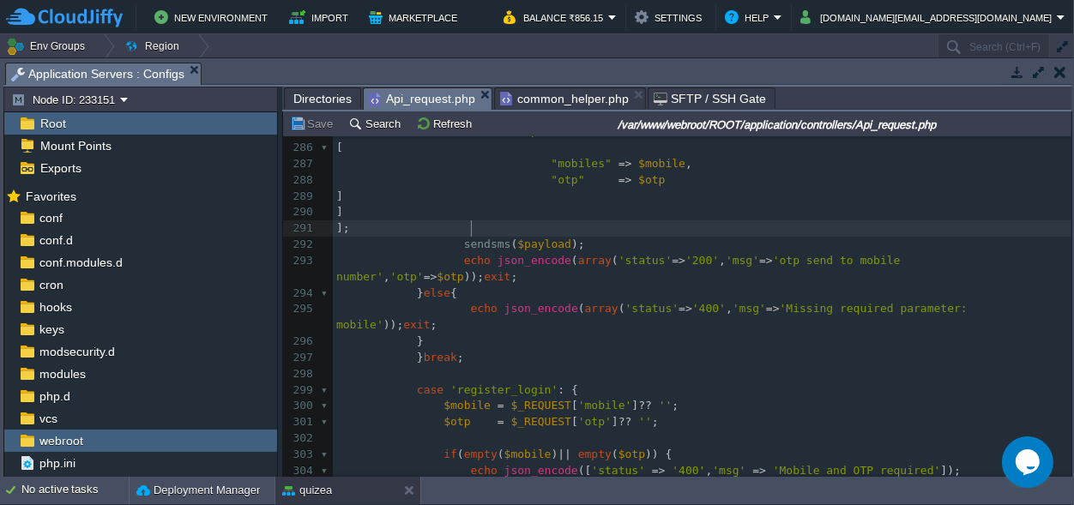
scroll to position [0, 0]
click at [852, 234] on pre "];" at bounding box center [702, 228] width 739 height 16
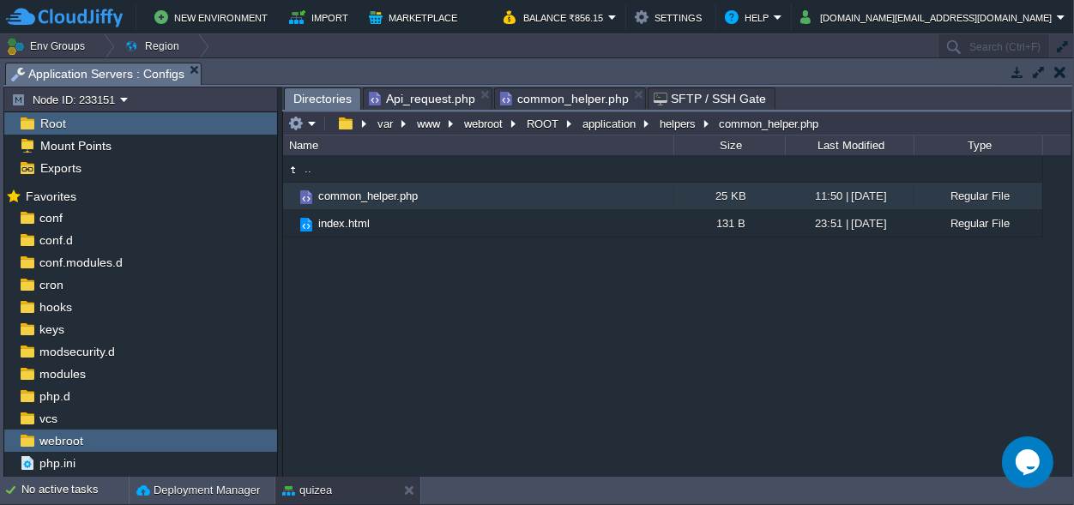
click at [313, 93] on span "Directories" at bounding box center [322, 98] width 58 height 21
click at [400, 93] on span "Api_request.php" at bounding box center [422, 98] width 106 height 21
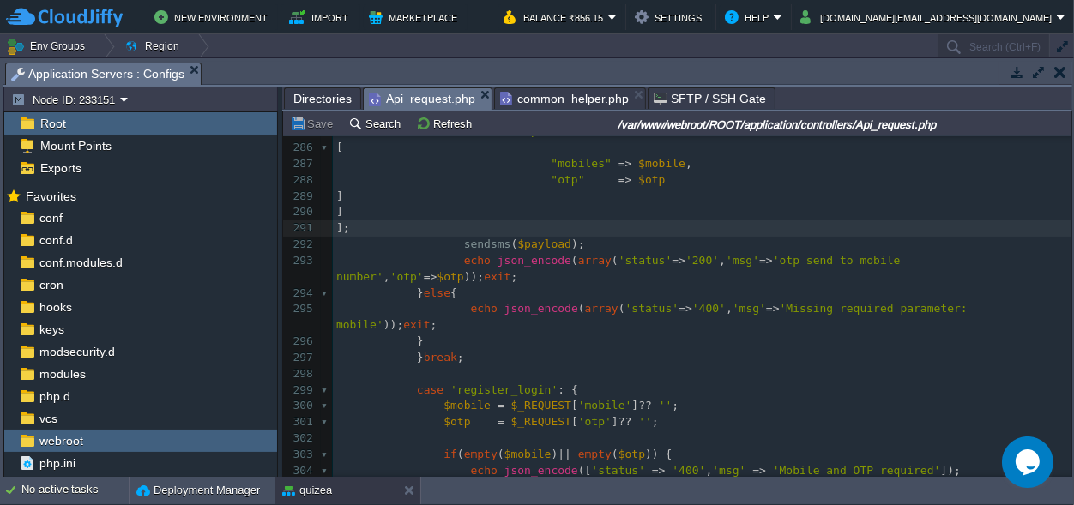
click at [521, 89] on span "common_helper.php" at bounding box center [564, 98] width 129 height 21
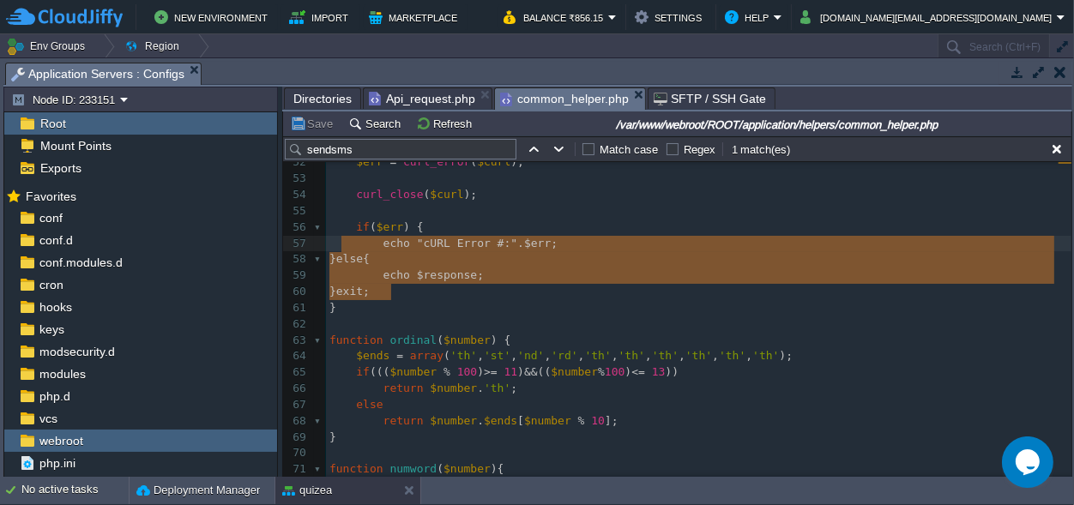
scroll to position [53, 61]
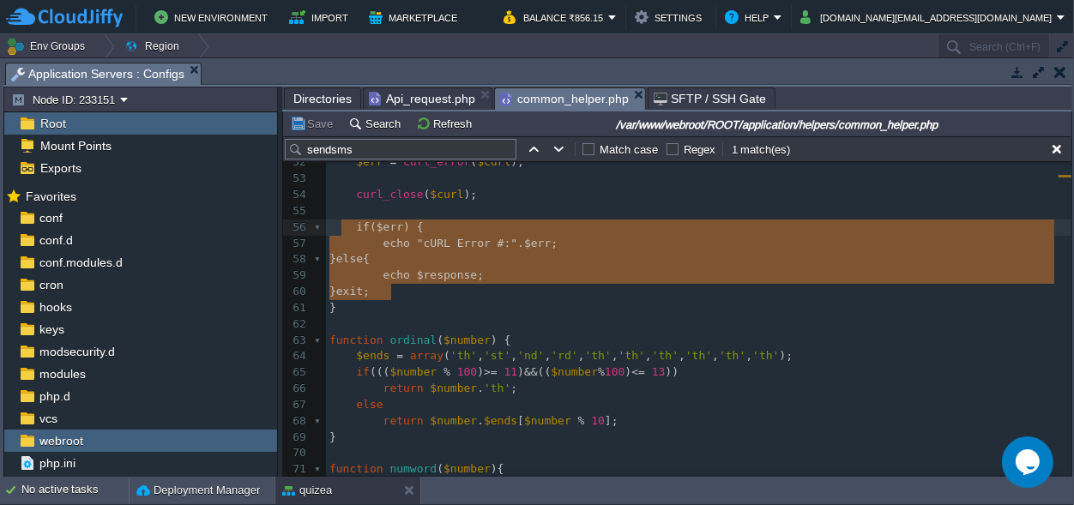
type textarea "if ($err) { echo "cURL Error #:" . $err; } else { echo $response; }exit;"
drag, startPoint x: 404, startPoint y: 290, endPoint x: 345, endPoint y: 227, distance: 86.2
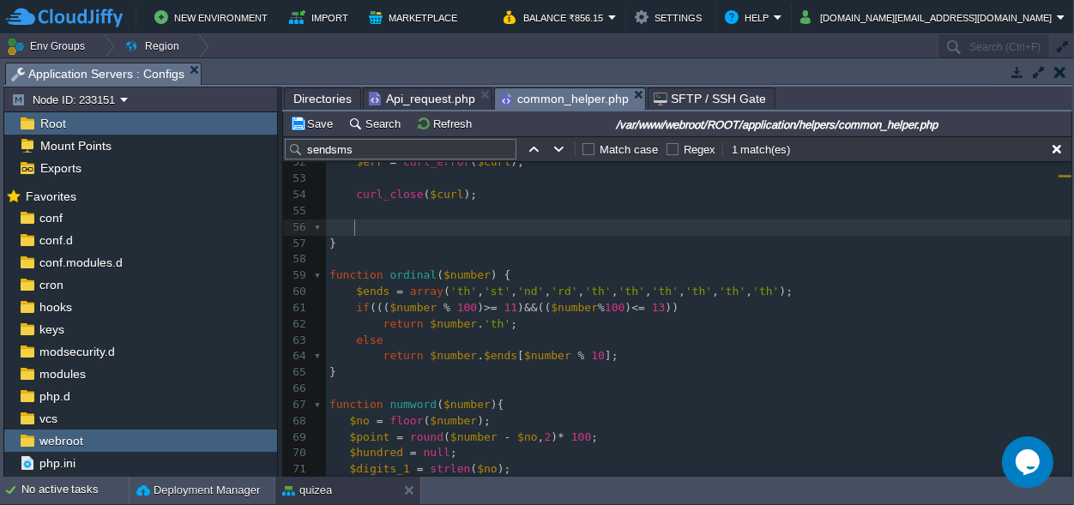
scroll to position [0, 0]
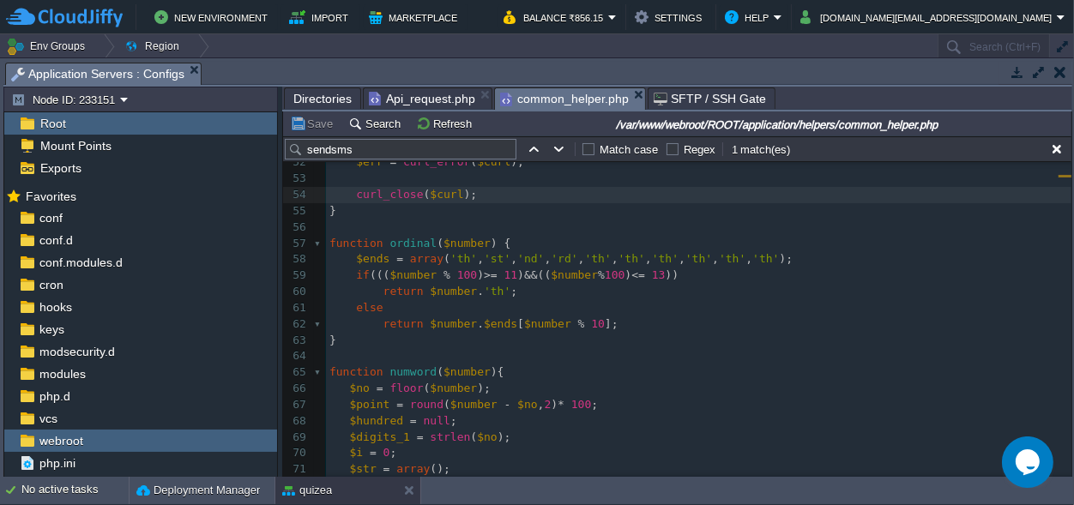
click at [1058, 67] on button "button" at bounding box center [1060, 71] width 12 height 15
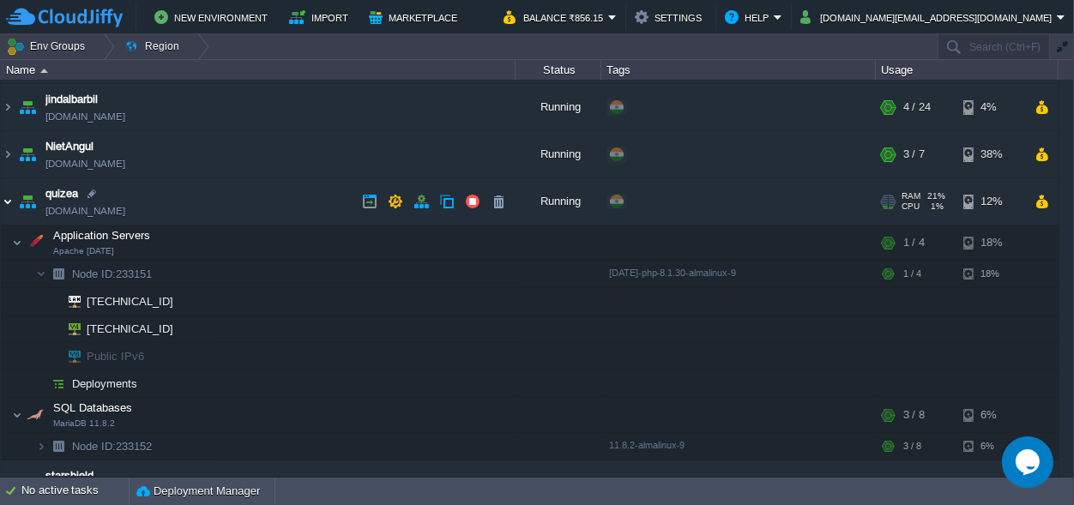
click at [3, 199] on img at bounding box center [8, 201] width 14 height 46
